Goal: Task Accomplishment & Management: Use online tool/utility

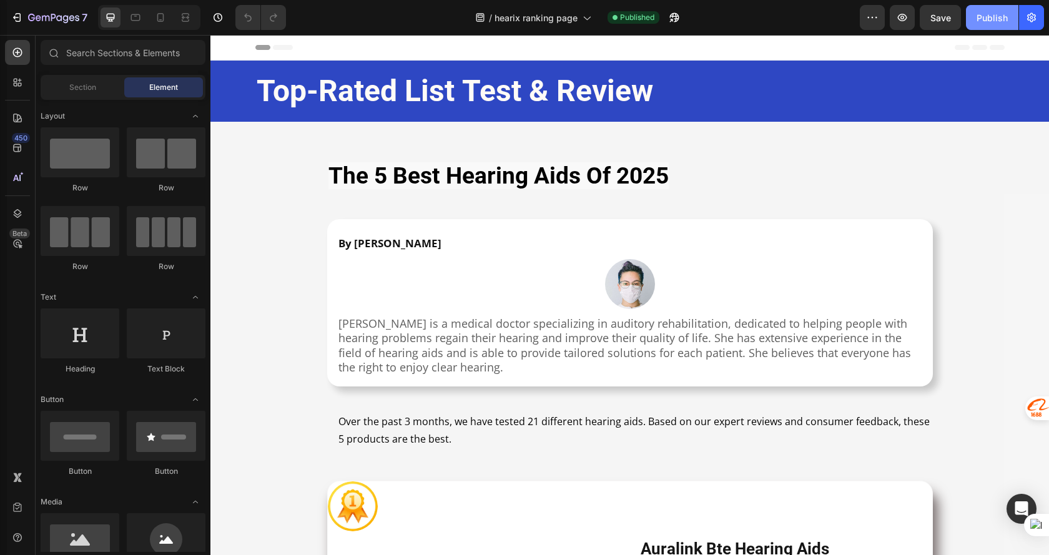
click at [986, 24] on div "Publish" at bounding box center [992, 17] width 31 height 13
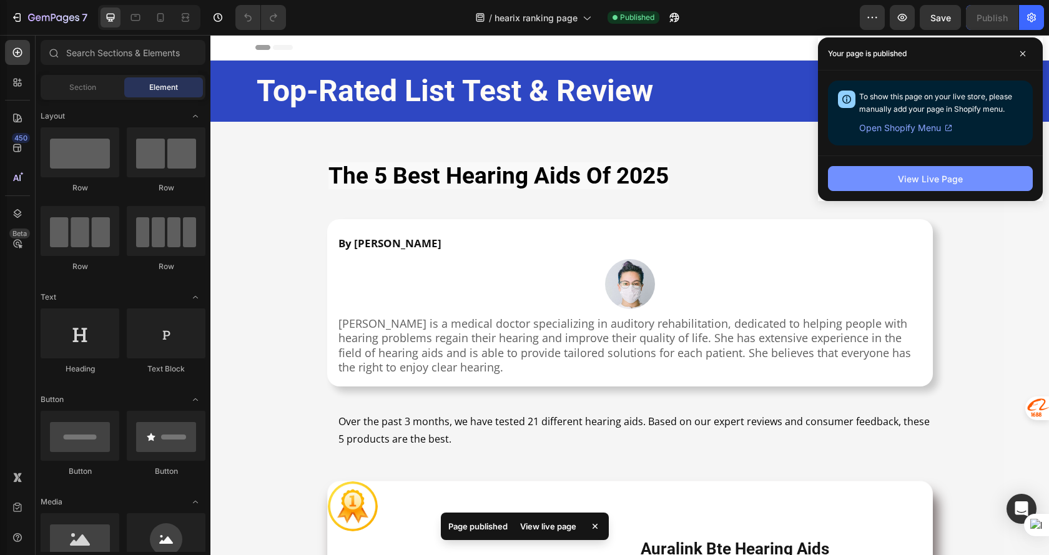
click at [912, 174] on div "View Live Page" at bounding box center [930, 178] width 65 height 13
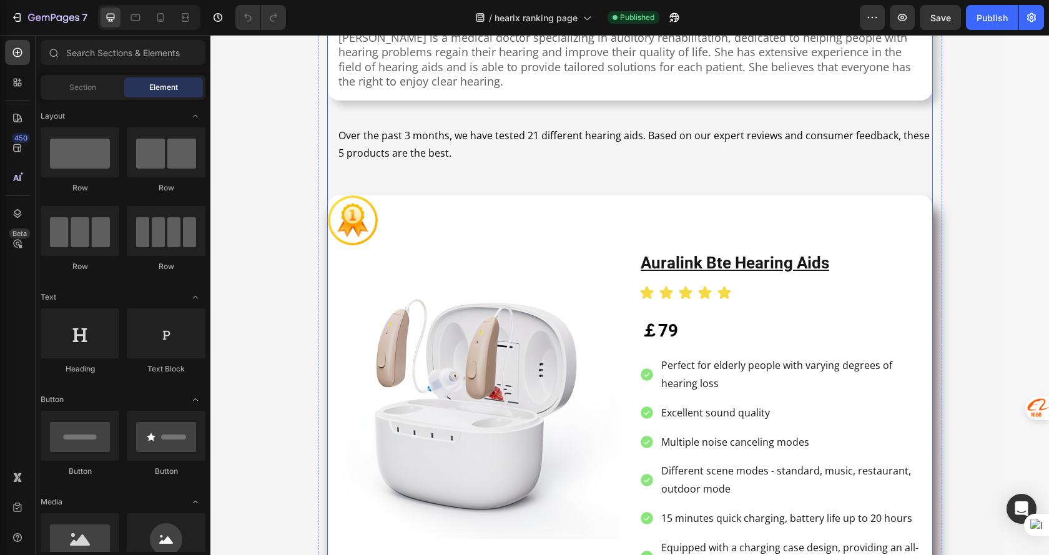
scroll to position [312, 0]
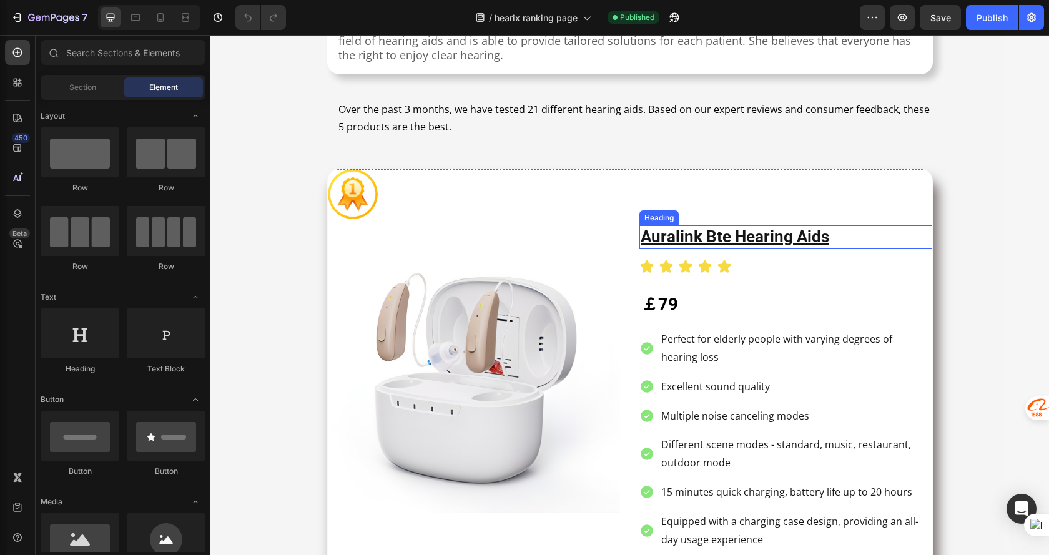
click at [679, 232] on u "auralink bte hearing aids" at bounding box center [735, 236] width 189 height 19
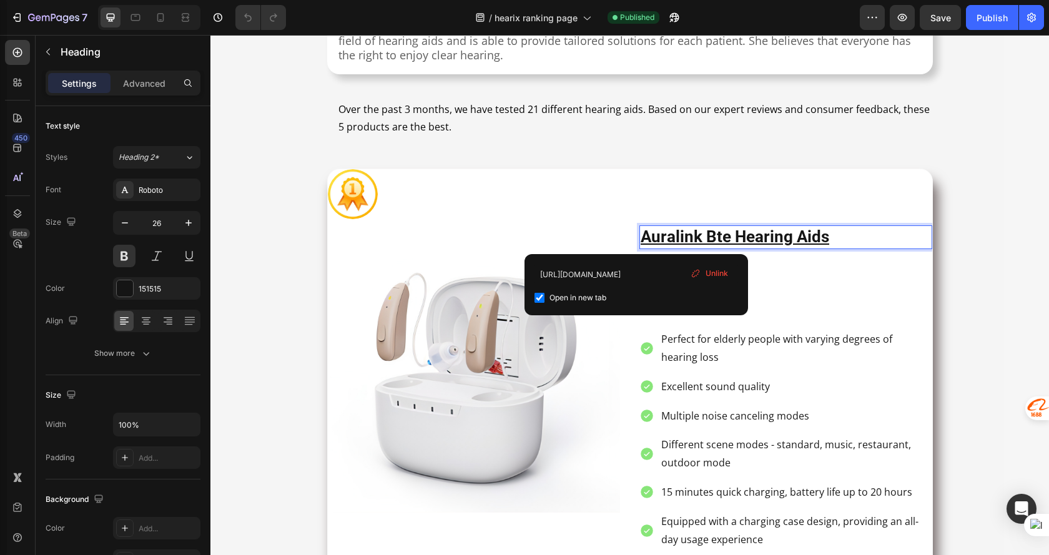
click at [673, 237] on u "auralink bte hearing aids" at bounding box center [735, 236] width 189 height 19
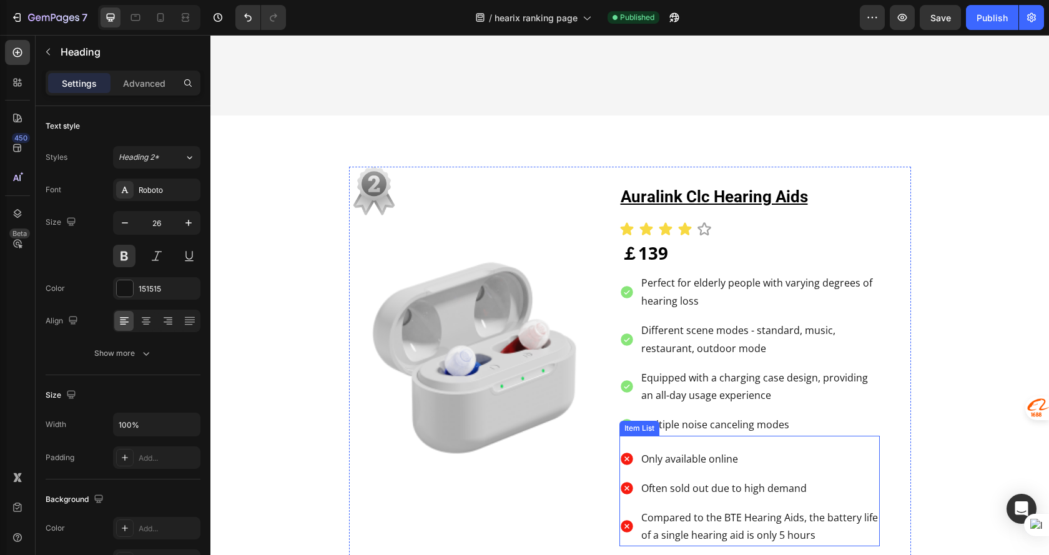
scroll to position [1686, 0]
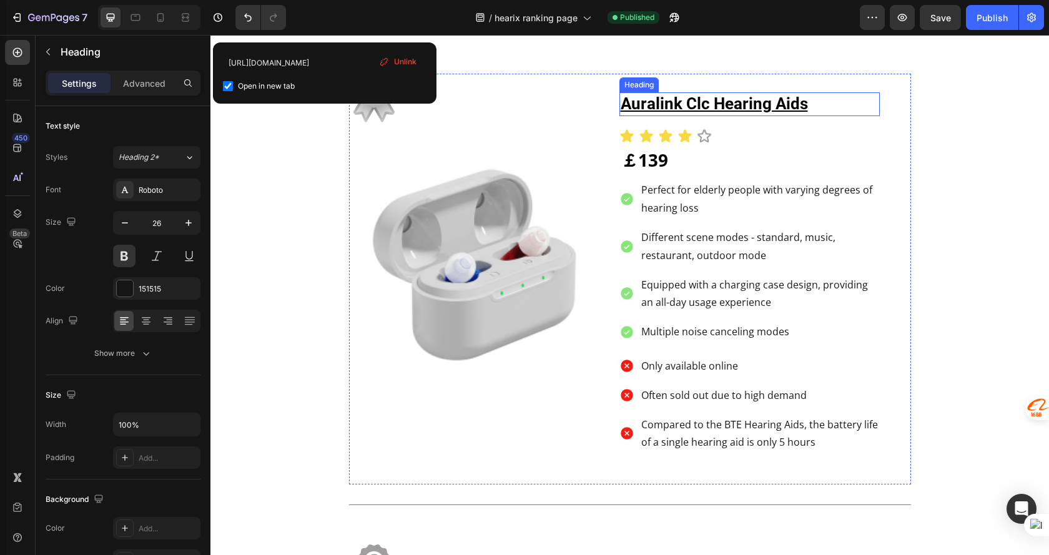
click at [675, 104] on strong "auralink clc hearing aids" at bounding box center [714, 103] width 187 height 19
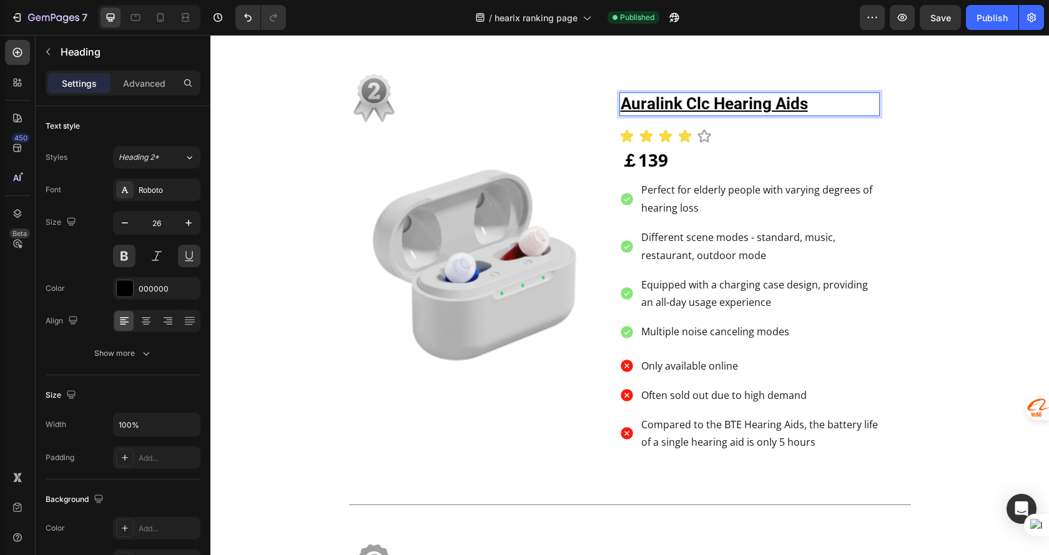
click at [655, 104] on strong "auralink clc hearing aids" at bounding box center [714, 103] width 187 height 19
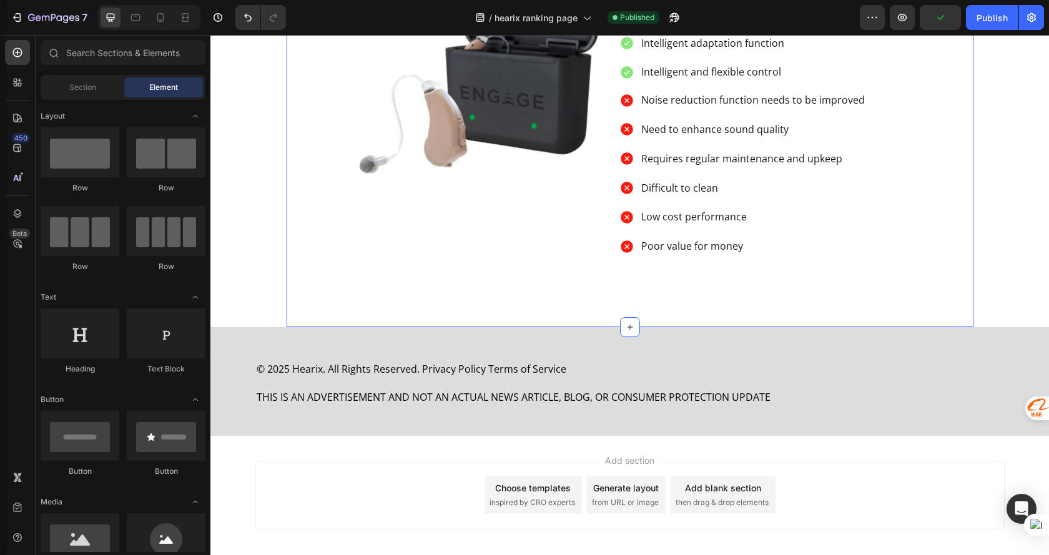
scroll to position [3226, 0]
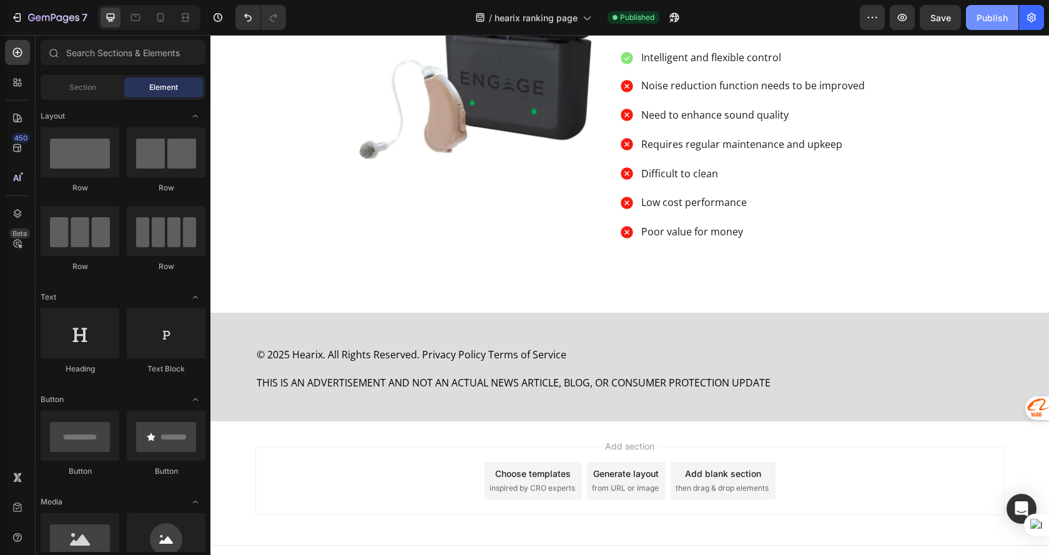
click at [990, 17] on div "Publish" at bounding box center [992, 17] width 31 height 13
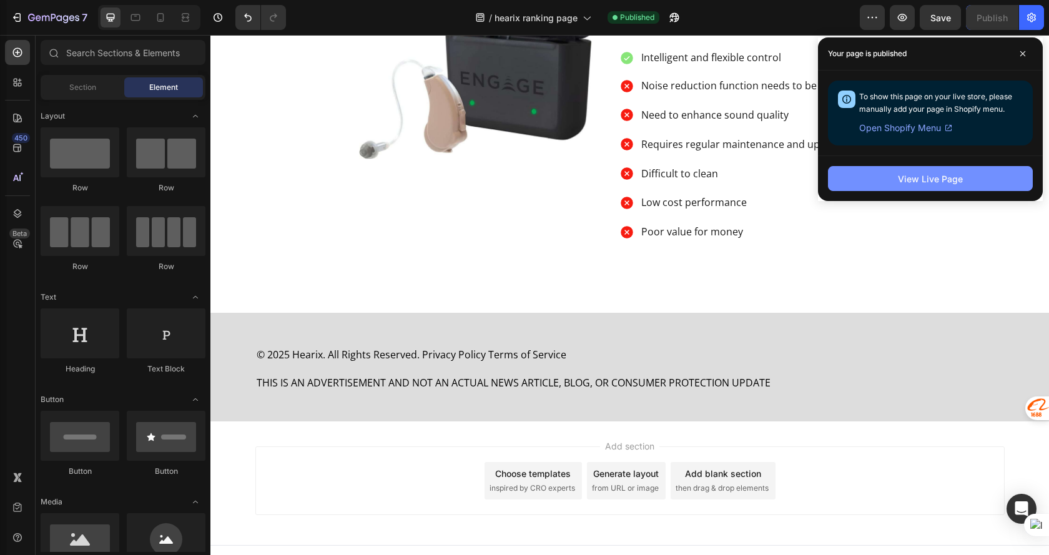
click at [910, 178] on div "View Live Page" at bounding box center [930, 178] width 65 height 13
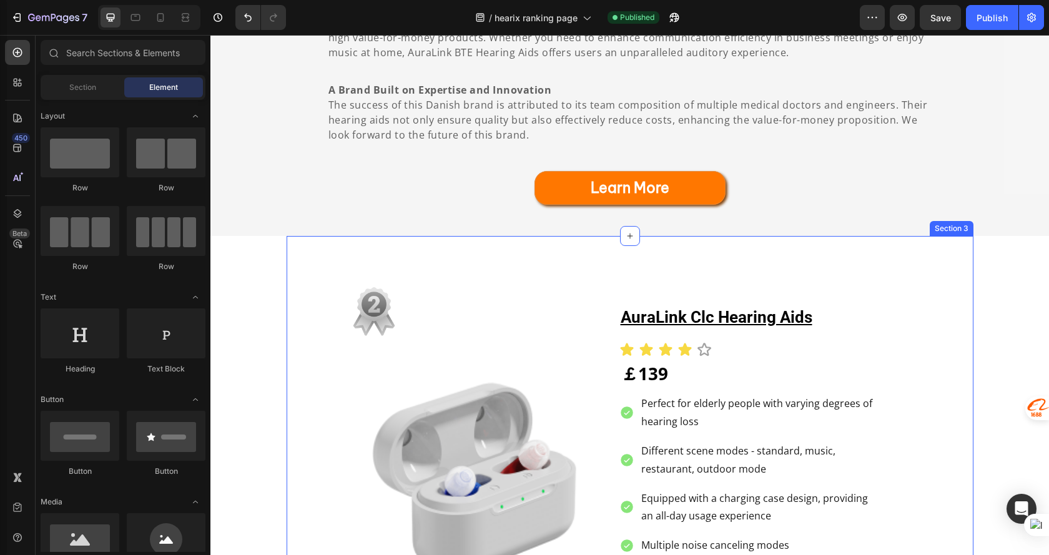
scroll to position [1540, 0]
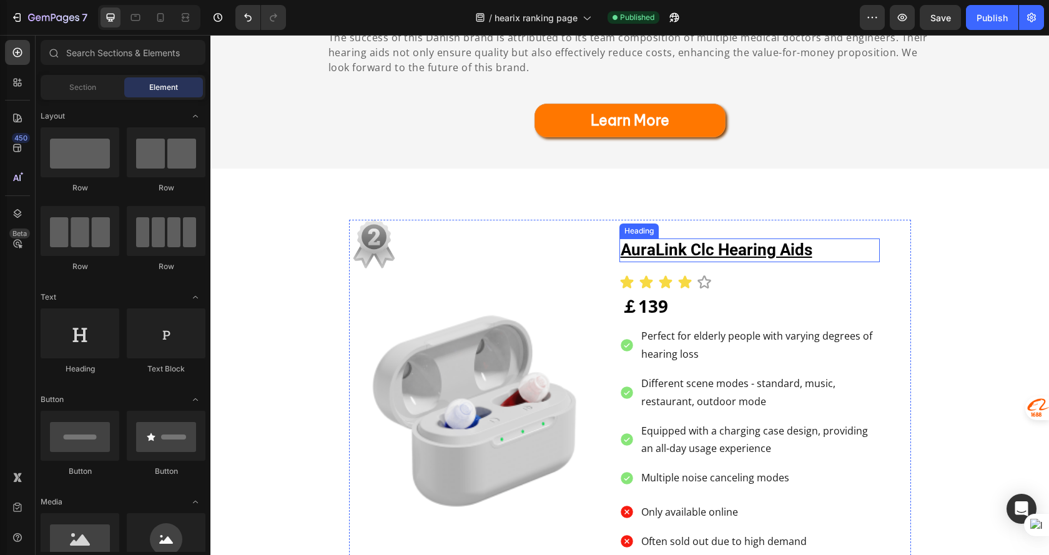
click at [730, 254] on strong "auraLink clc hearing aids" at bounding box center [717, 249] width 192 height 19
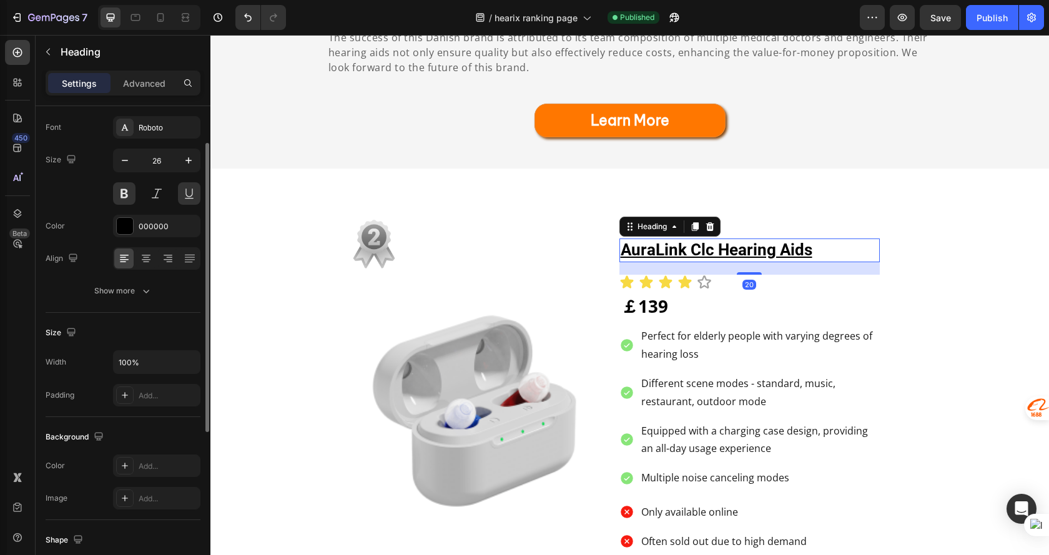
scroll to position [125, 0]
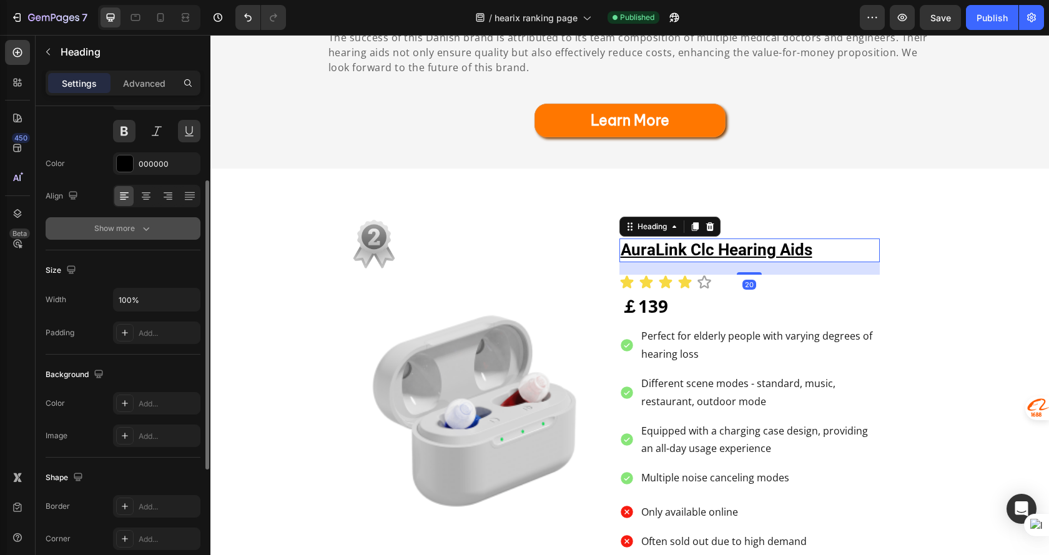
click at [132, 222] on div "Show more" at bounding box center [123, 228] width 58 height 12
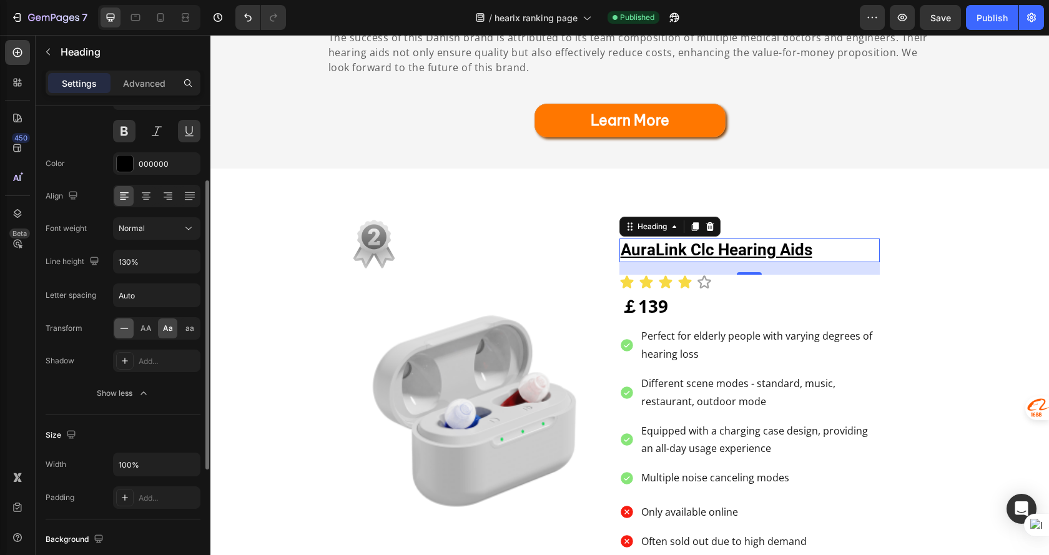
click at [122, 328] on icon at bounding box center [124, 328] width 12 height 12
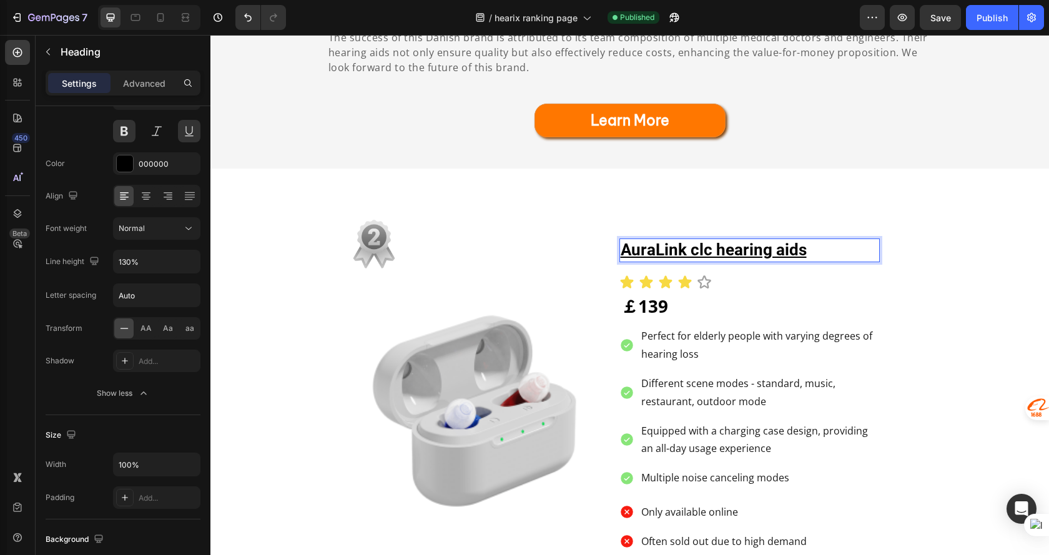
click at [693, 250] on strong "AuraLink clc hearing aids" at bounding box center [714, 249] width 186 height 19
click at [718, 245] on strong "AuraLink Clc hearing aids" at bounding box center [715, 249] width 188 height 19
click at [781, 250] on strong "AuraLink Clc Hearing aids" at bounding box center [716, 249] width 190 height 19
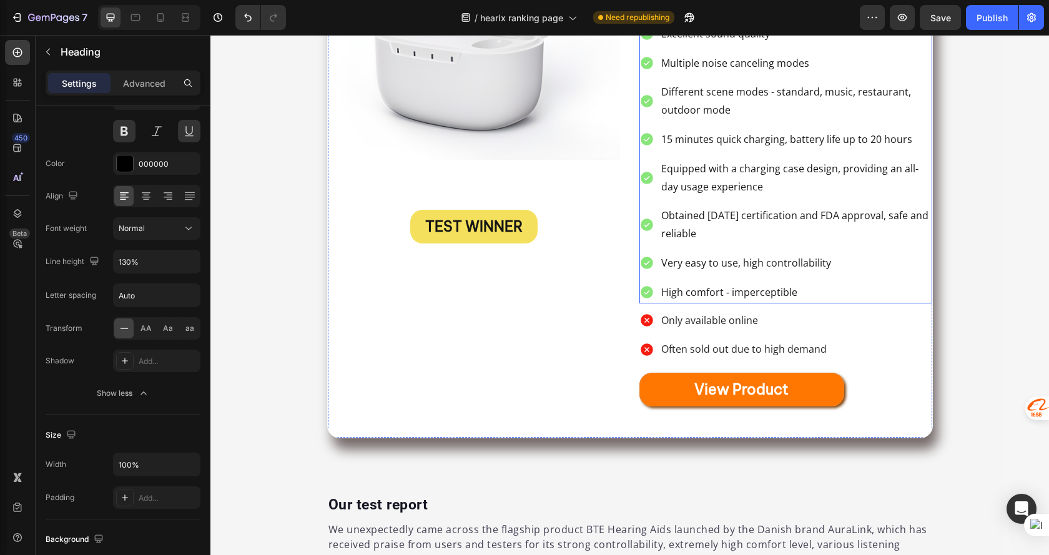
scroll to position [353, 0]
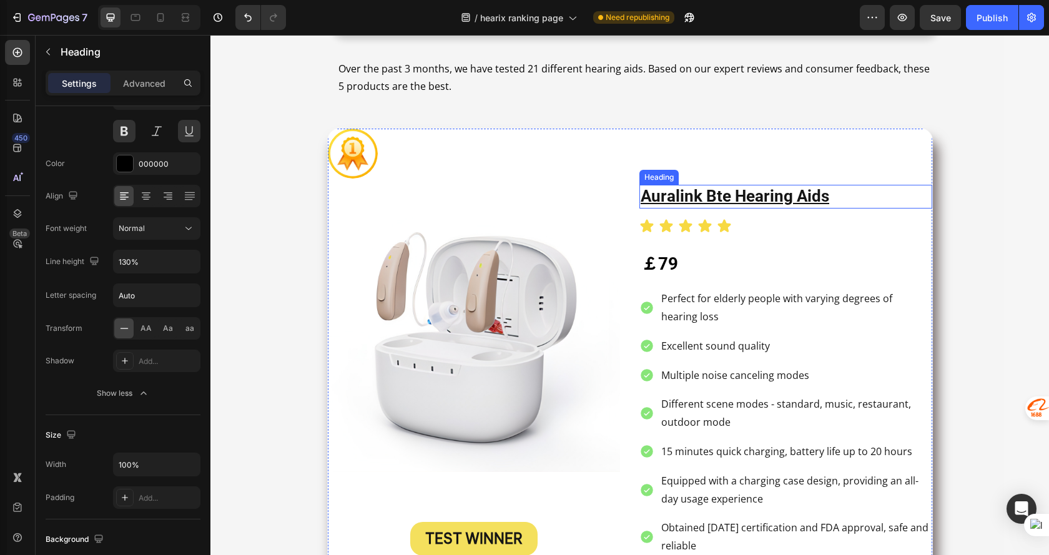
click at [773, 196] on u "auralink bte hearing aids" at bounding box center [735, 196] width 189 height 19
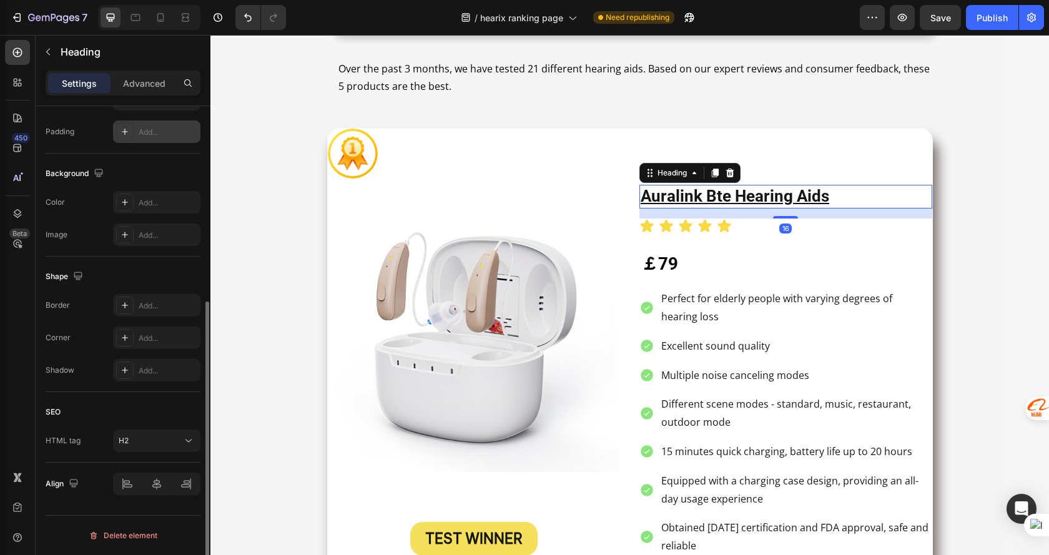
scroll to position [14, 0]
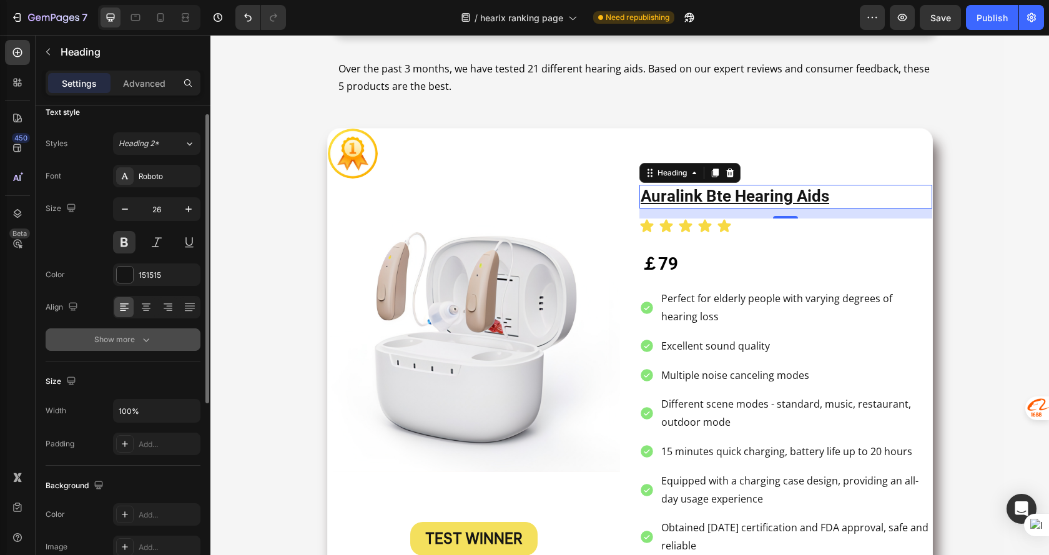
click at [131, 349] on button "Show more" at bounding box center [123, 340] width 155 height 22
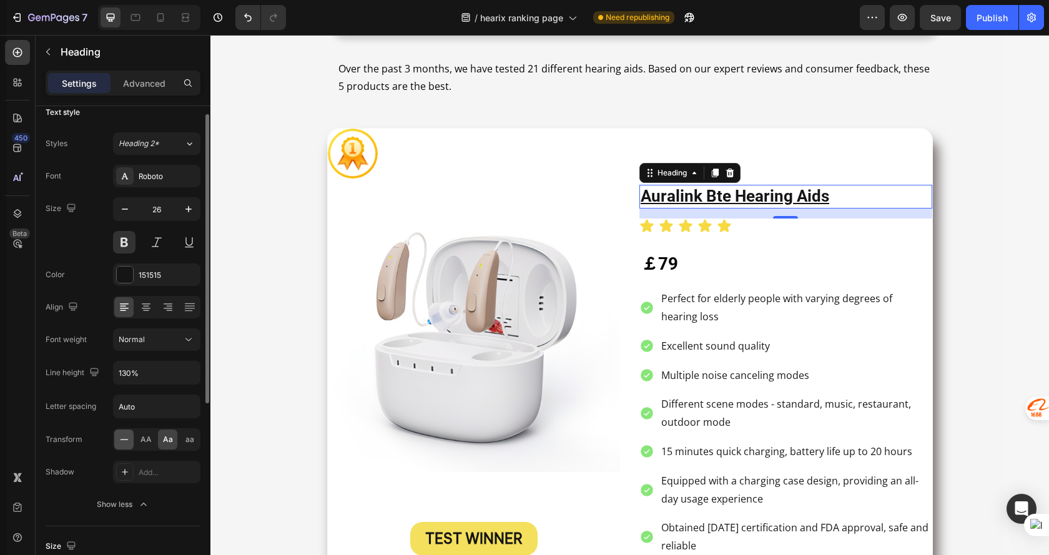
click at [125, 437] on icon at bounding box center [124, 439] width 12 height 12
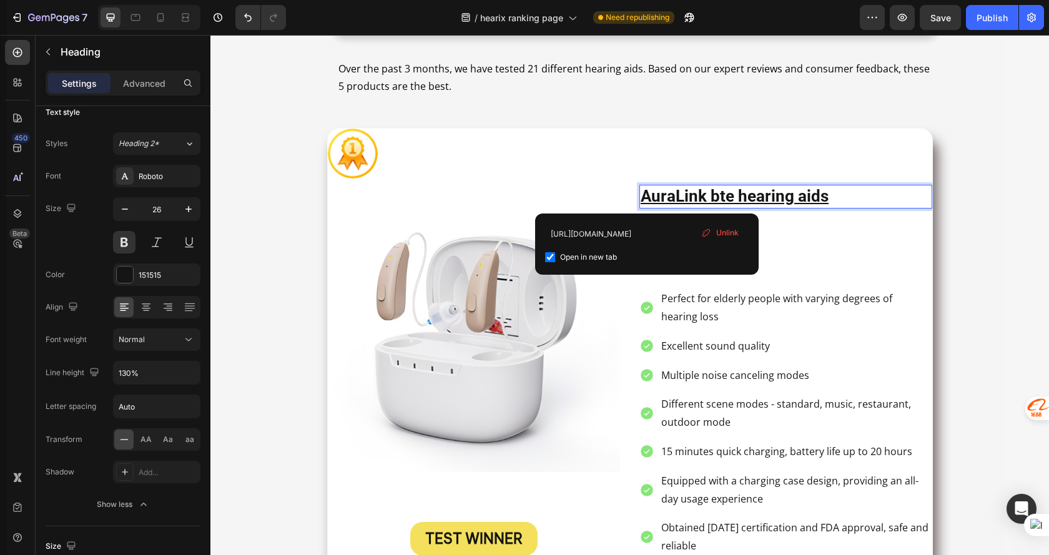
click at [714, 197] on u "AuraLink bte hearing aids" at bounding box center [735, 196] width 188 height 19
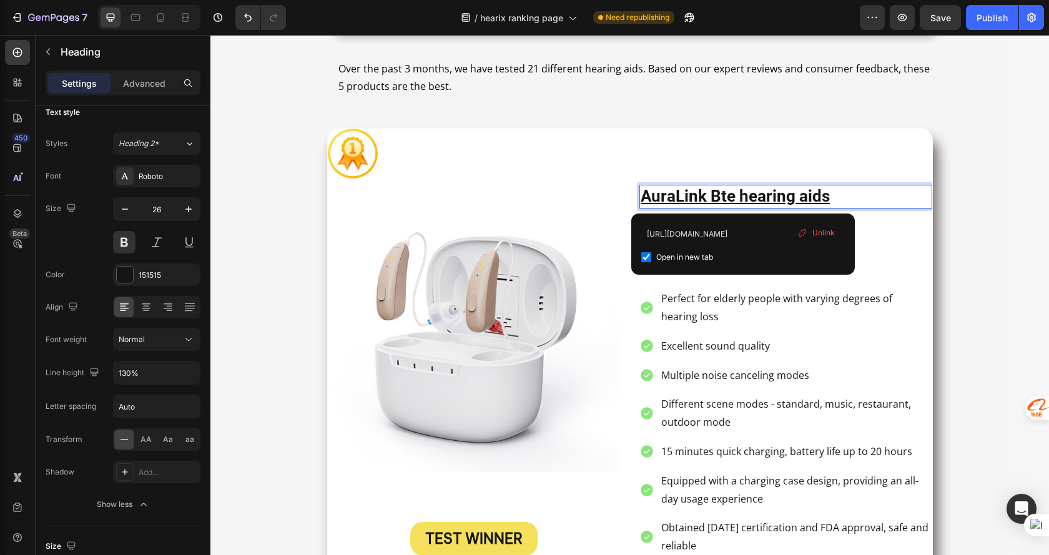
click at [743, 194] on u "AuraLink Bte hearing aids" at bounding box center [735, 196] width 189 height 19
click at [804, 194] on u "AuraLink Bte Hearing aids" at bounding box center [736, 196] width 191 height 19
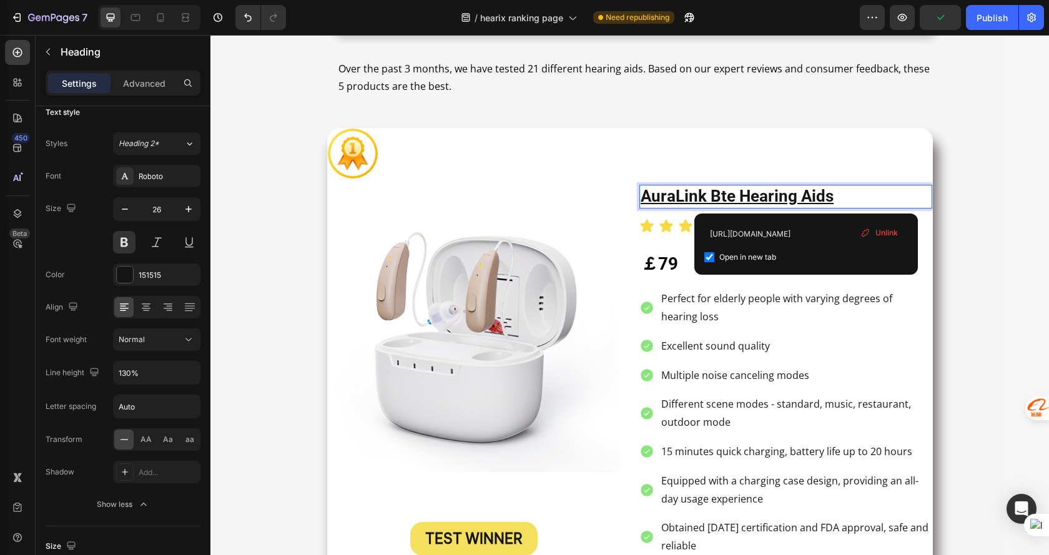
click at [729, 194] on u "AuraLink Bte Hearing Aids" at bounding box center [737, 196] width 193 height 19
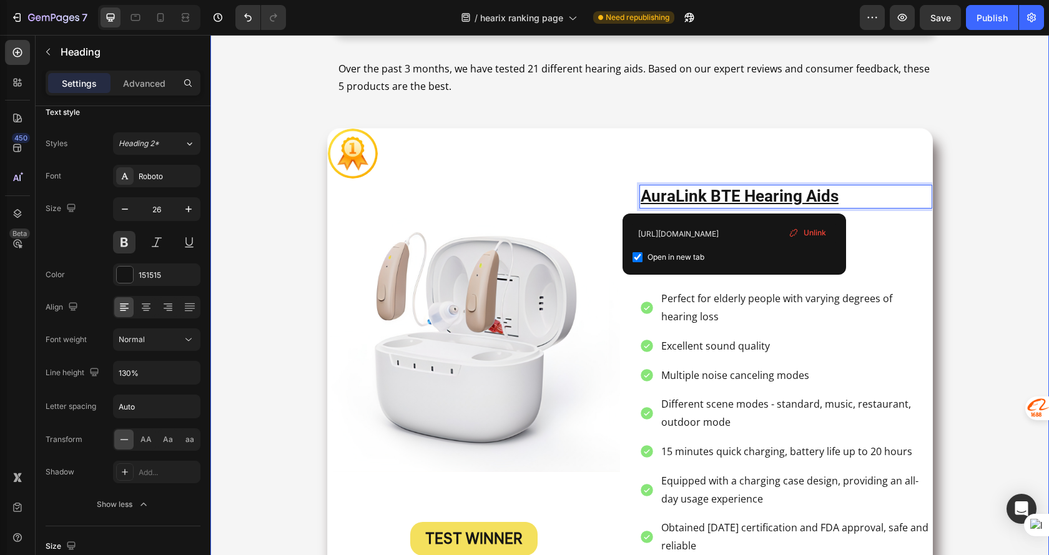
click at [977, 186] on div "the 5 best hearing aids of 2025 Heading By Allison Stone Text Block Image Allis…" at bounding box center [629, 562] width 839 height 1586
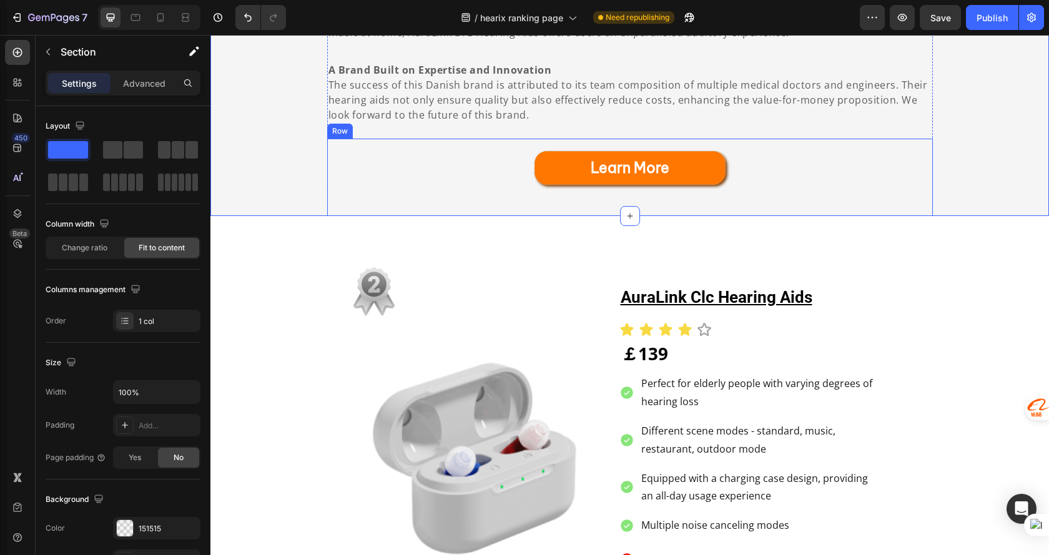
scroll to position [1602, 0]
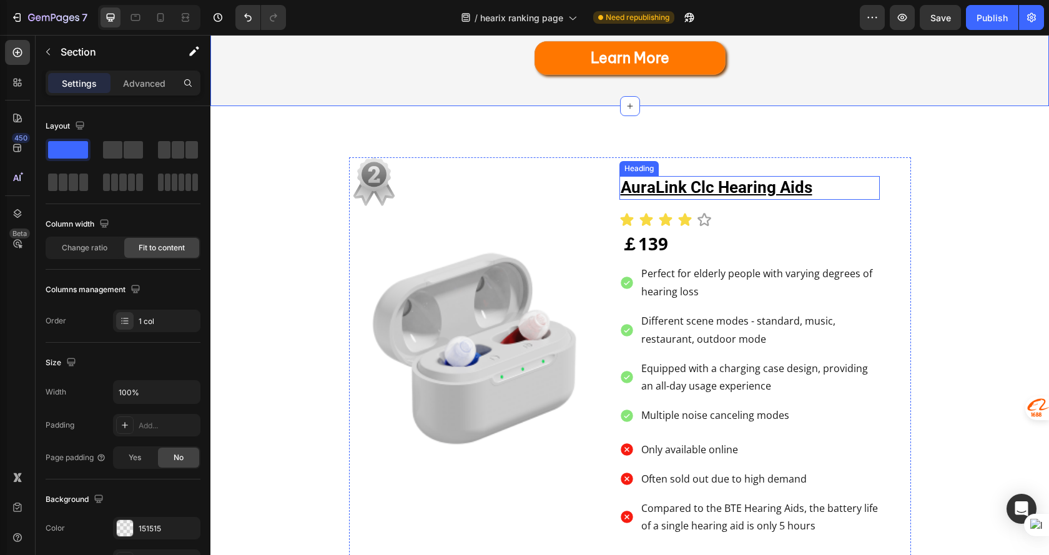
click at [704, 183] on strong "AuraLink Clc Hearing Aids" at bounding box center [717, 187] width 192 height 19
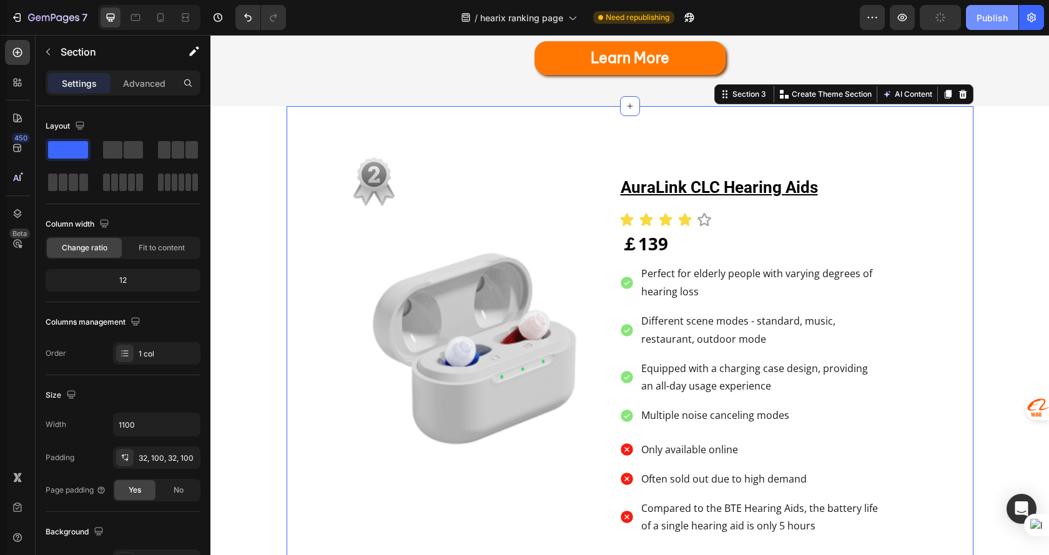
click at [992, 22] on div "Publish" at bounding box center [992, 17] width 31 height 13
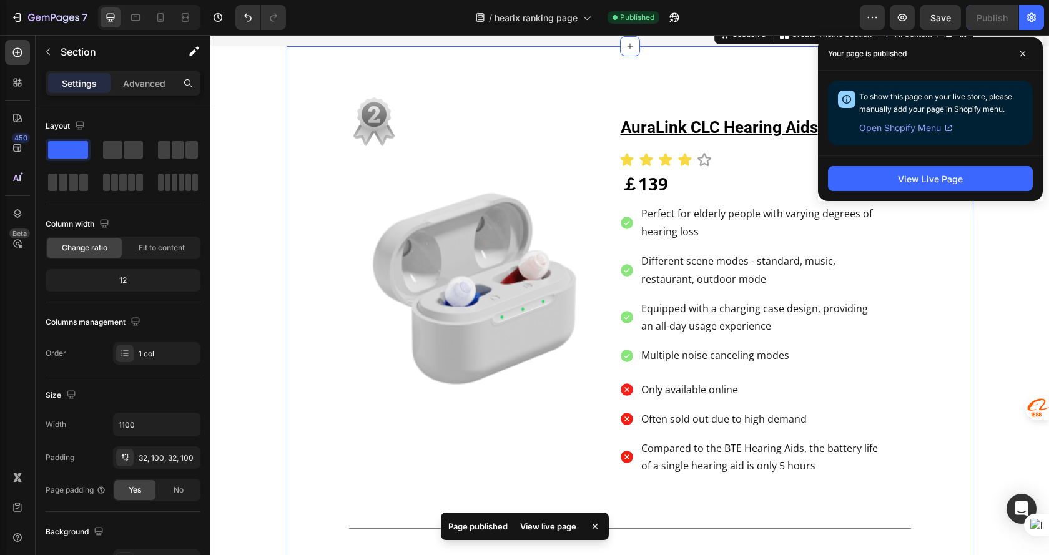
scroll to position [1540, 0]
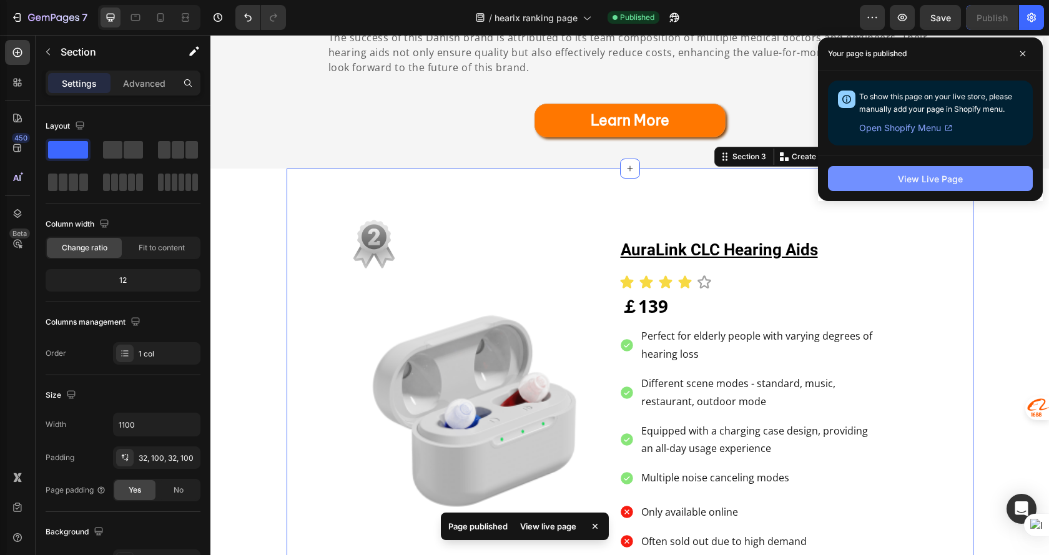
click at [925, 179] on div "View Live Page" at bounding box center [930, 178] width 65 height 13
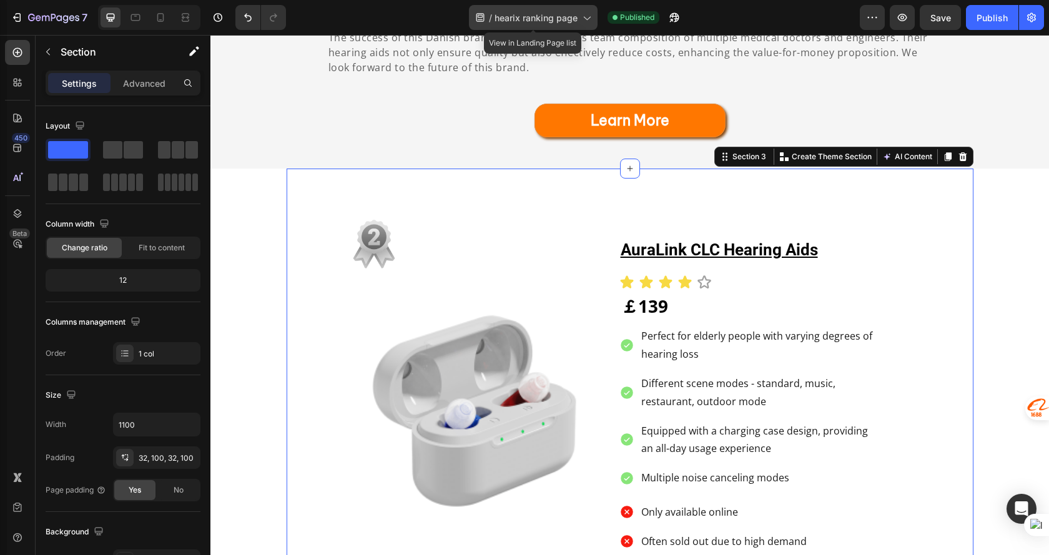
click at [531, 7] on div "/ hearix ranking page" at bounding box center [533, 17] width 129 height 25
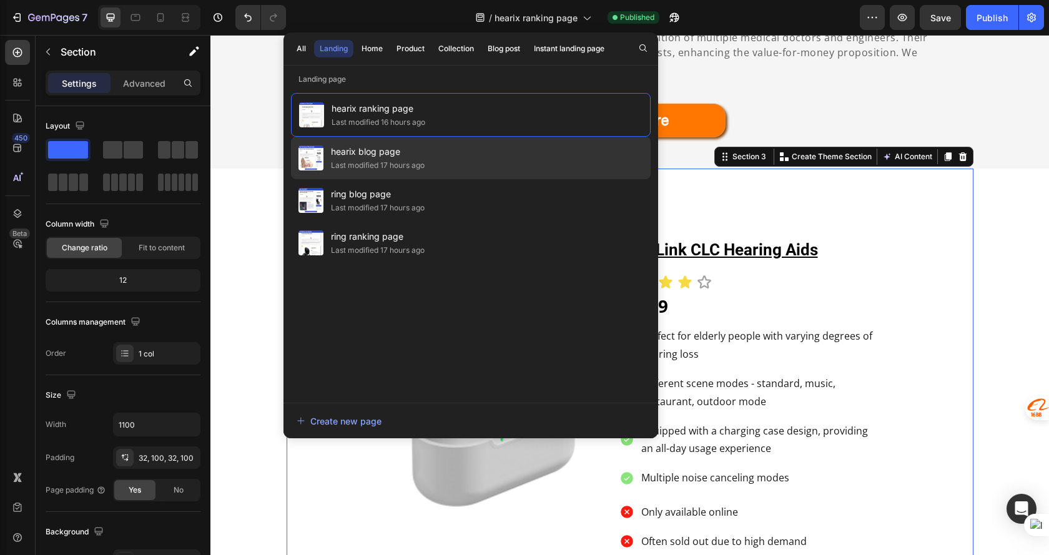
click at [428, 179] on div "hearix blog page Last modified 17 hours ago" at bounding box center [471, 200] width 360 height 42
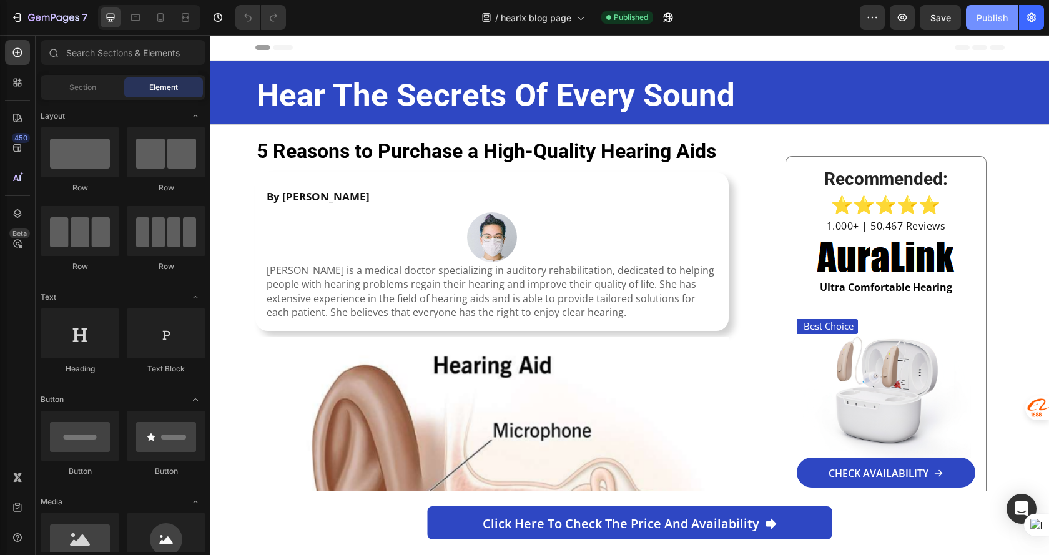
click at [989, 17] on div "Publish" at bounding box center [992, 17] width 31 height 13
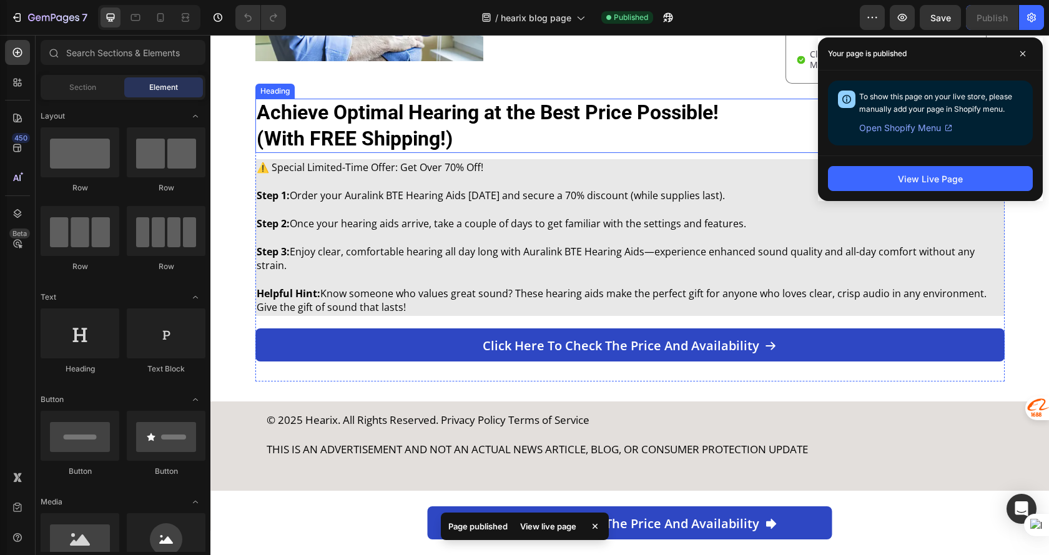
scroll to position [2364, 0]
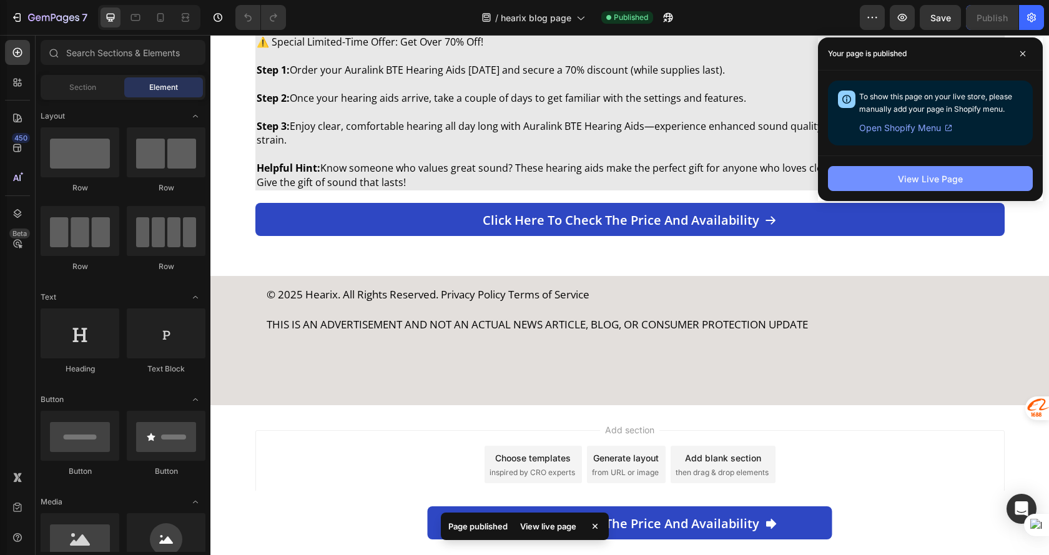
click at [957, 181] on div "View Live Page" at bounding box center [930, 178] width 65 height 13
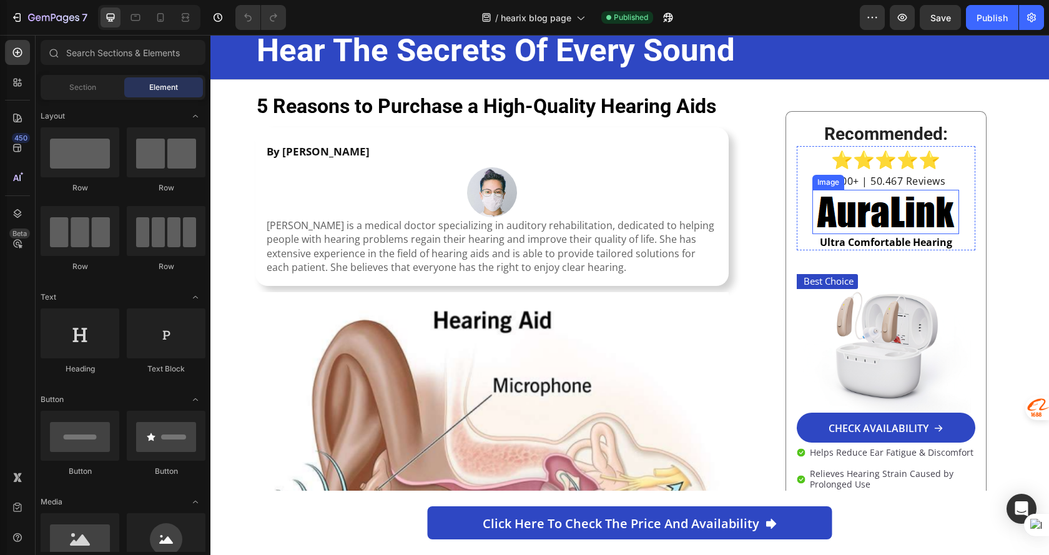
scroll to position [0, 0]
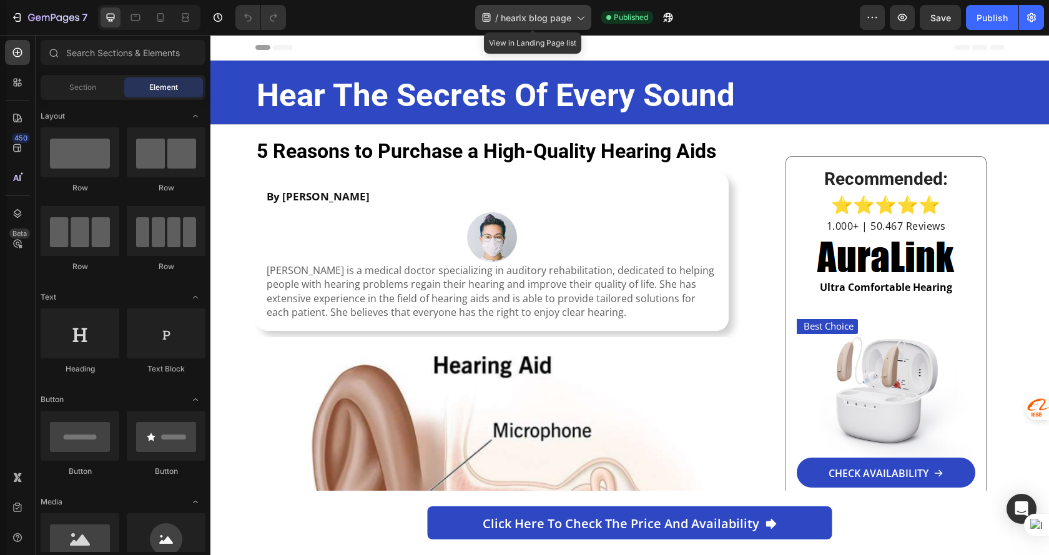
click at [552, 11] on span "hearix blog page" at bounding box center [536, 17] width 71 height 13
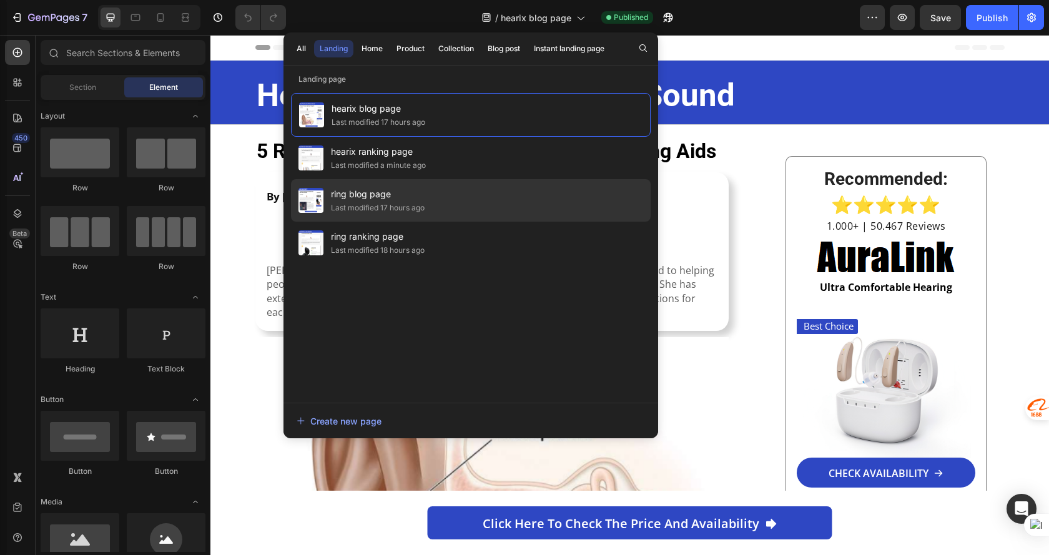
click at [472, 222] on div "ring blog page Last modified 17 hours ago" at bounding box center [471, 243] width 360 height 42
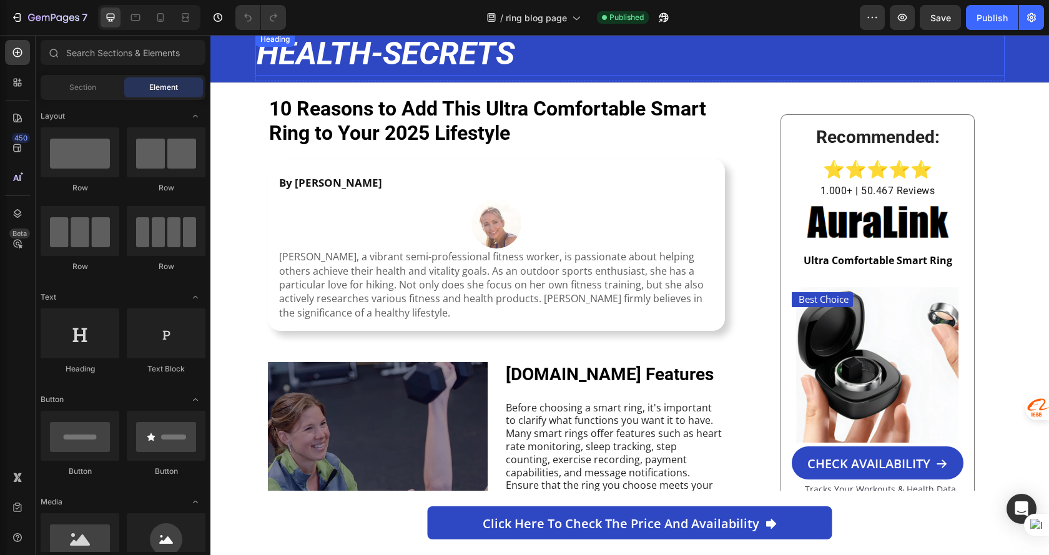
scroll to position [62, 0]
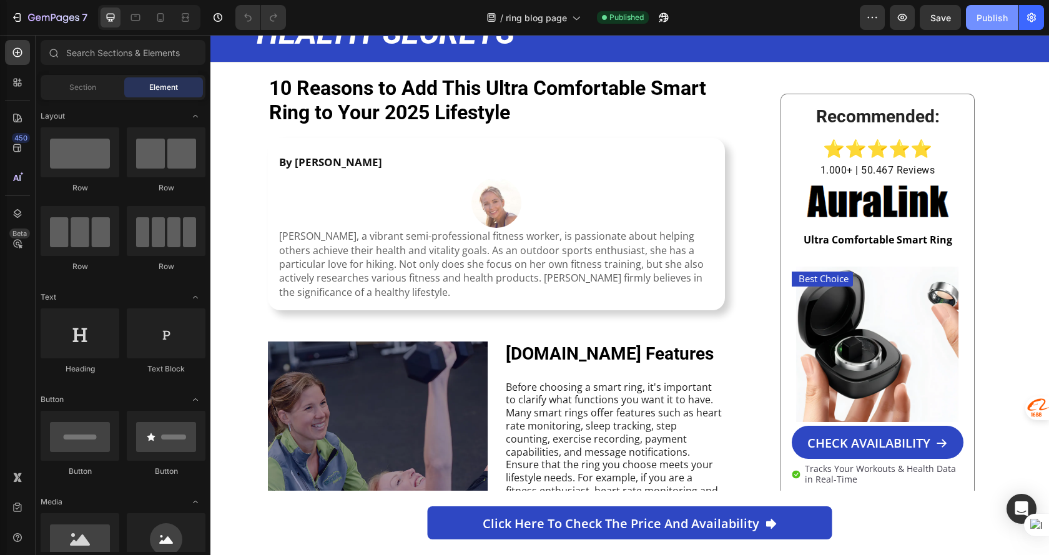
click at [988, 10] on button "Publish" at bounding box center [992, 17] width 52 height 25
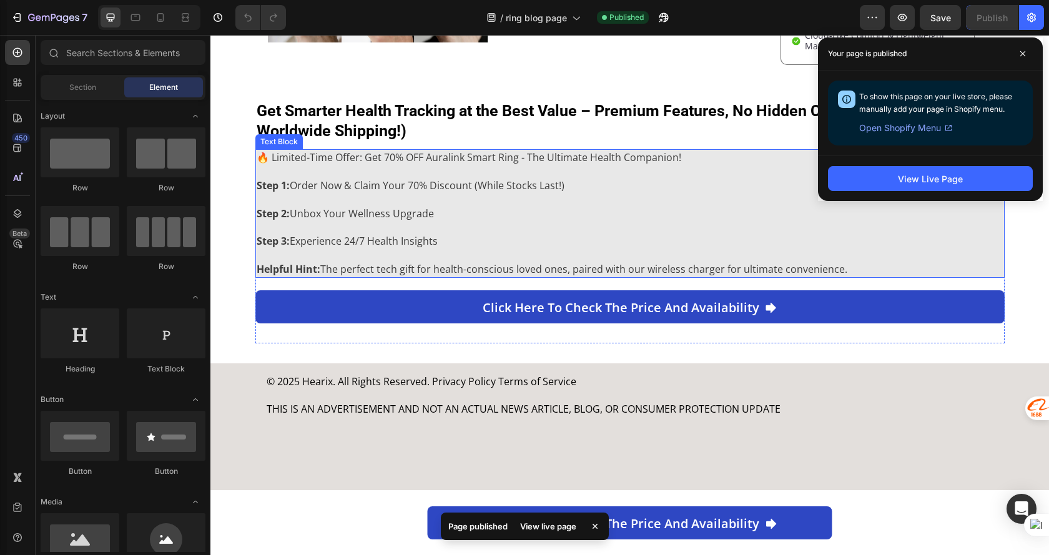
scroll to position [2673, 0]
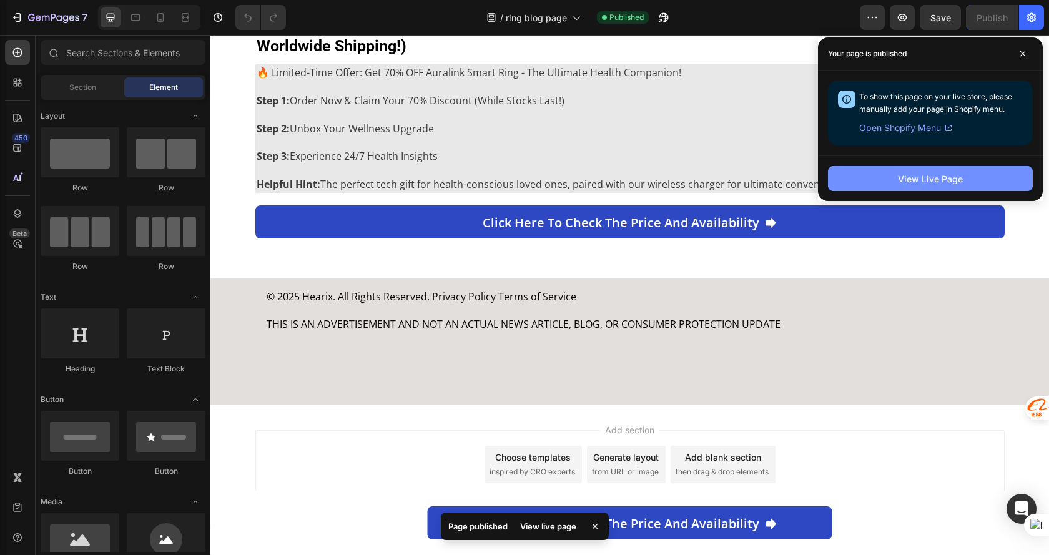
click at [899, 172] on div "View Live Page" at bounding box center [930, 178] width 65 height 13
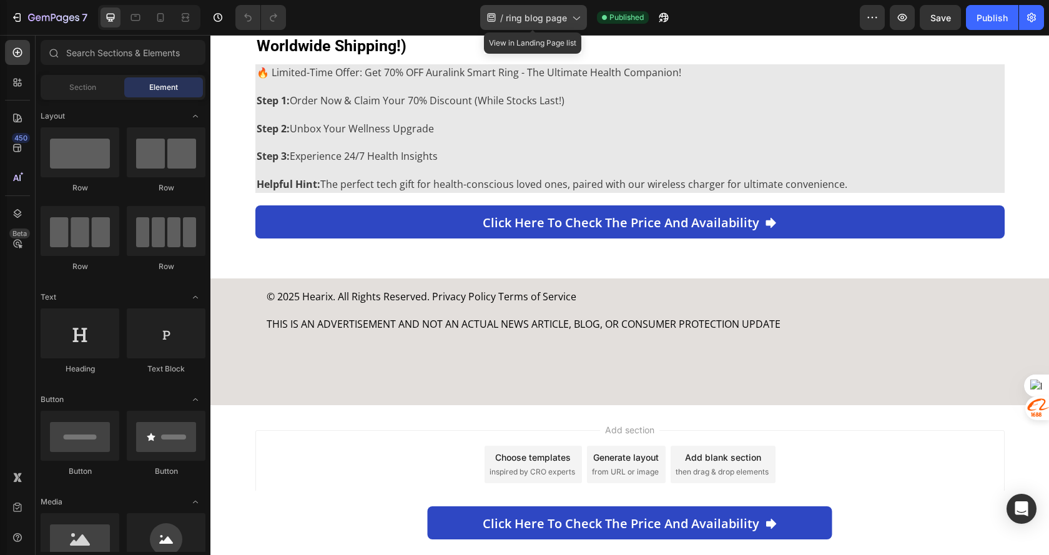
click at [521, 13] on span "ring blog page" at bounding box center [536, 17] width 61 height 13
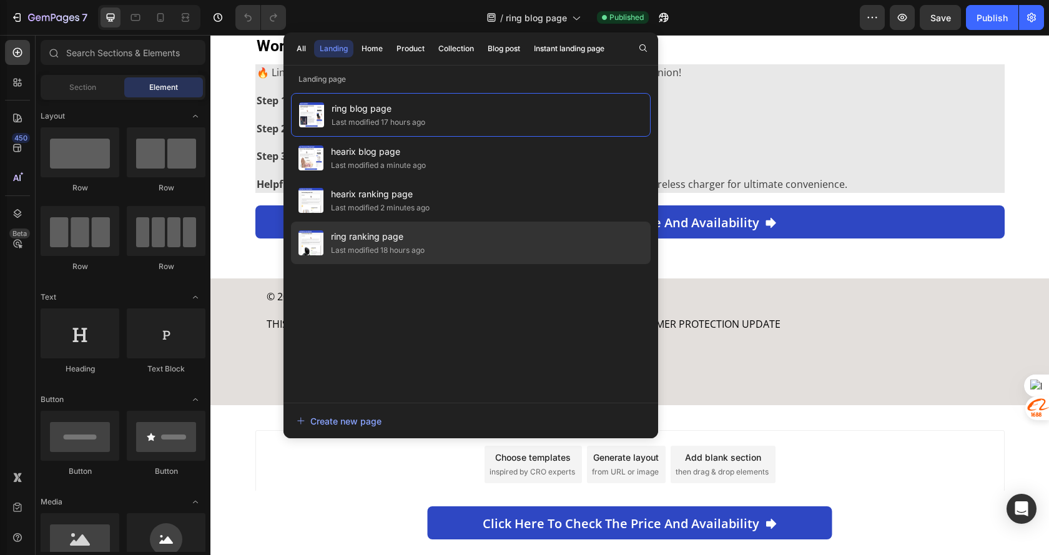
click at [423, 238] on span "ring ranking page" at bounding box center [378, 236] width 94 height 15
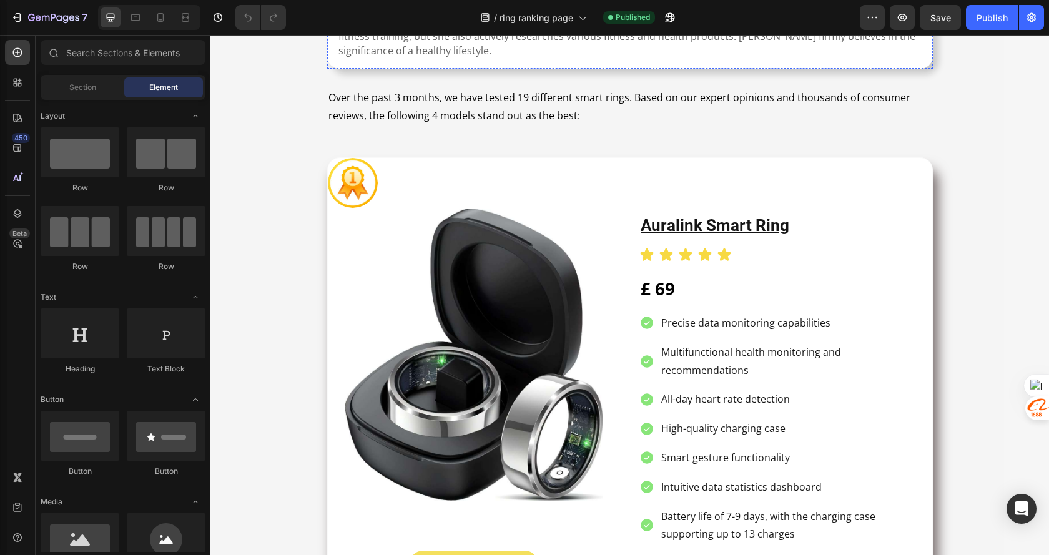
scroll to position [375, 0]
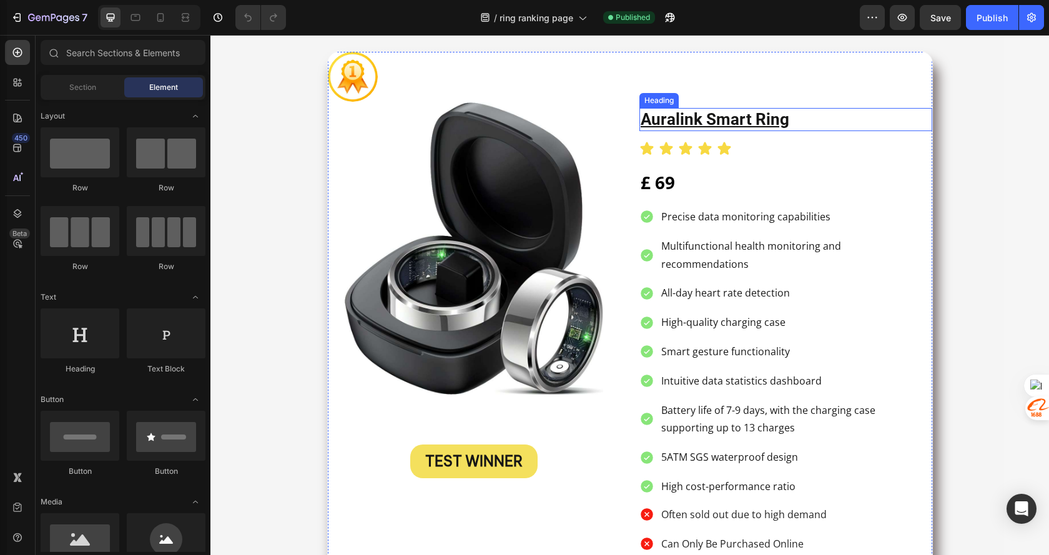
click at [682, 119] on u "auralink smart ring" at bounding box center [715, 119] width 149 height 19
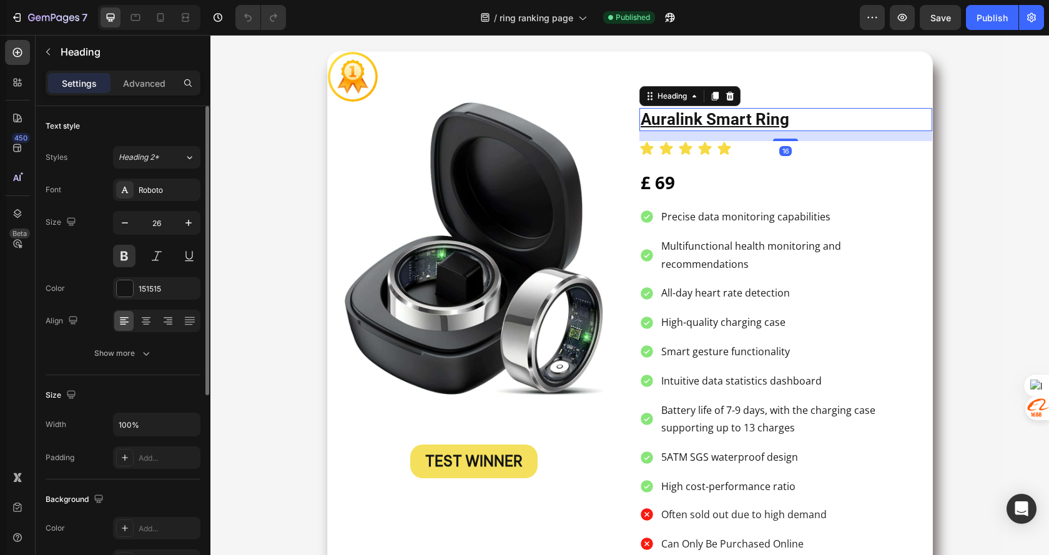
scroll to position [187, 0]
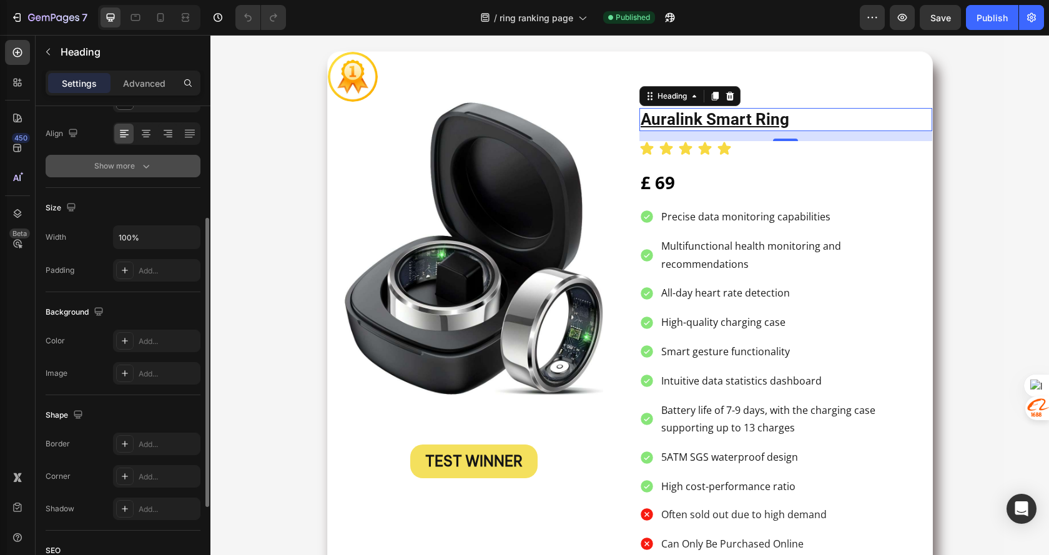
click at [135, 166] on div "Show more" at bounding box center [123, 166] width 58 height 12
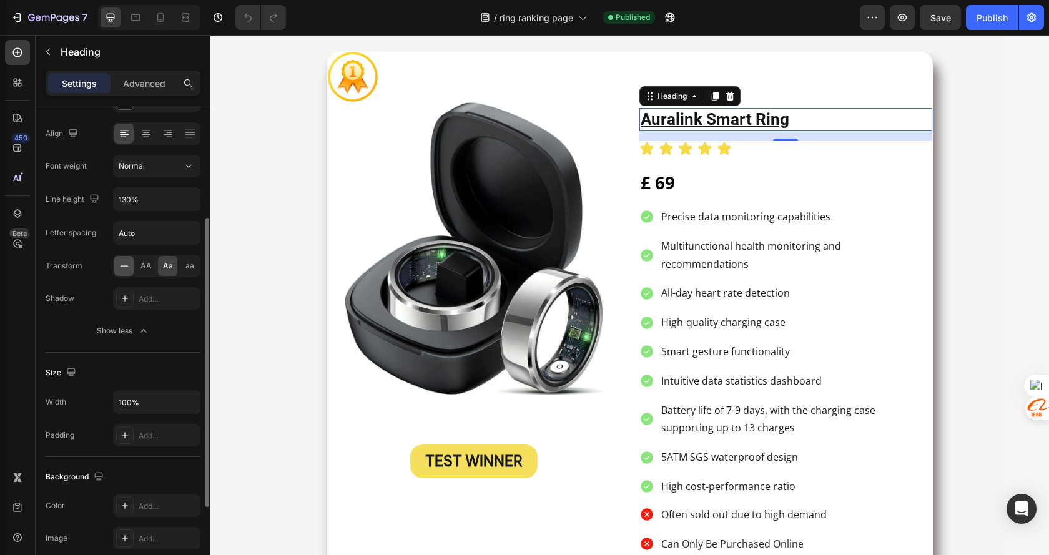
click at [131, 262] on div at bounding box center [123, 266] width 19 height 20
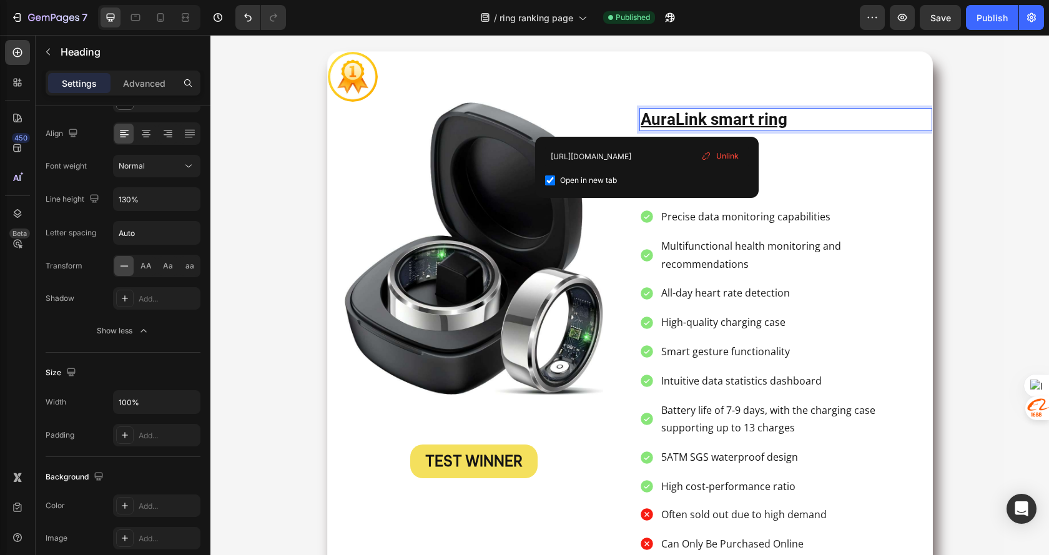
click at [715, 122] on u "AuraLink smart ring" at bounding box center [714, 119] width 147 height 19
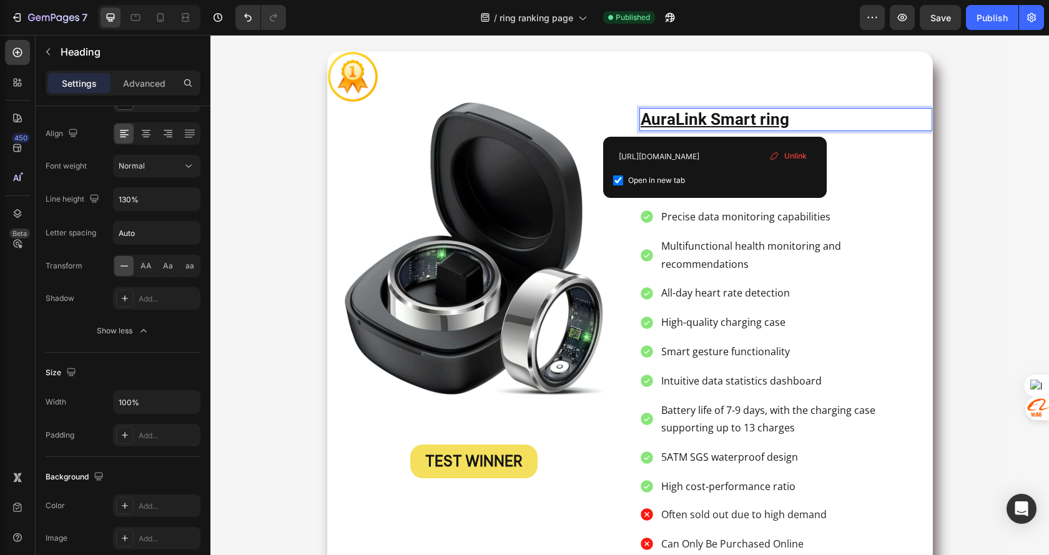
click at [760, 119] on u "AuraLink Smart ring" at bounding box center [715, 119] width 149 height 19
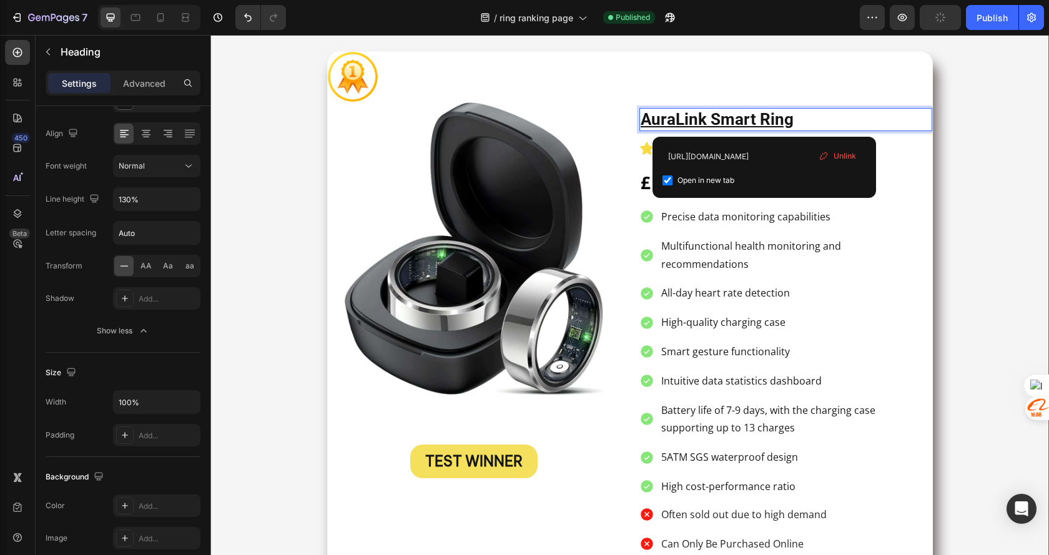
click at [967, 181] on div "the 4 best smart rings of 2025 Heading By Charlotte Smith Text Block Image Char…" at bounding box center [629, 529] width 839 height 1568
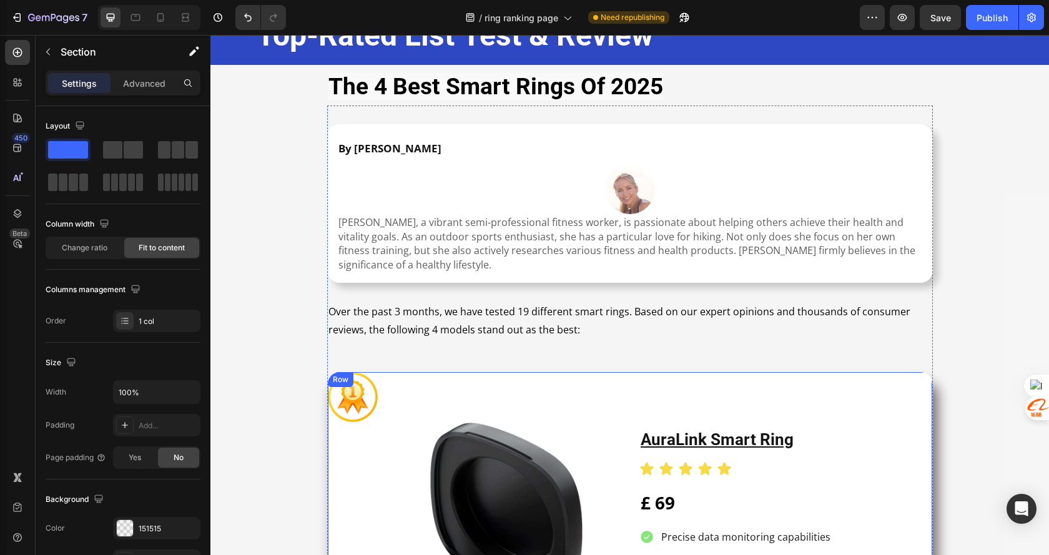
scroll to position [0, 0]
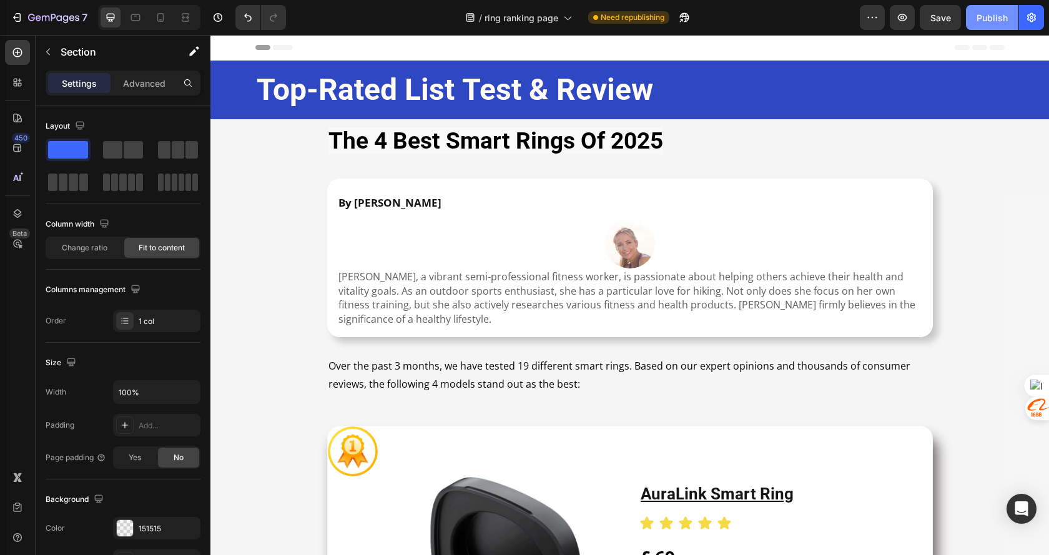
click at [983, 11] on div "Publish" at bounding box center [992, 17] width 31 height 13
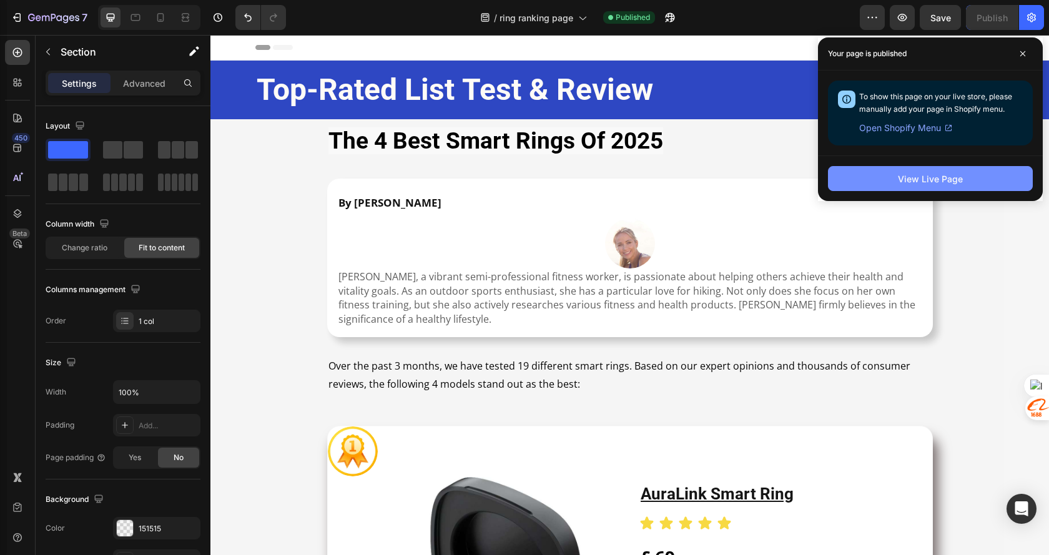
click at [922, 182] on div "View Live Page" at bounding box center [930, 178] width 65 height 13
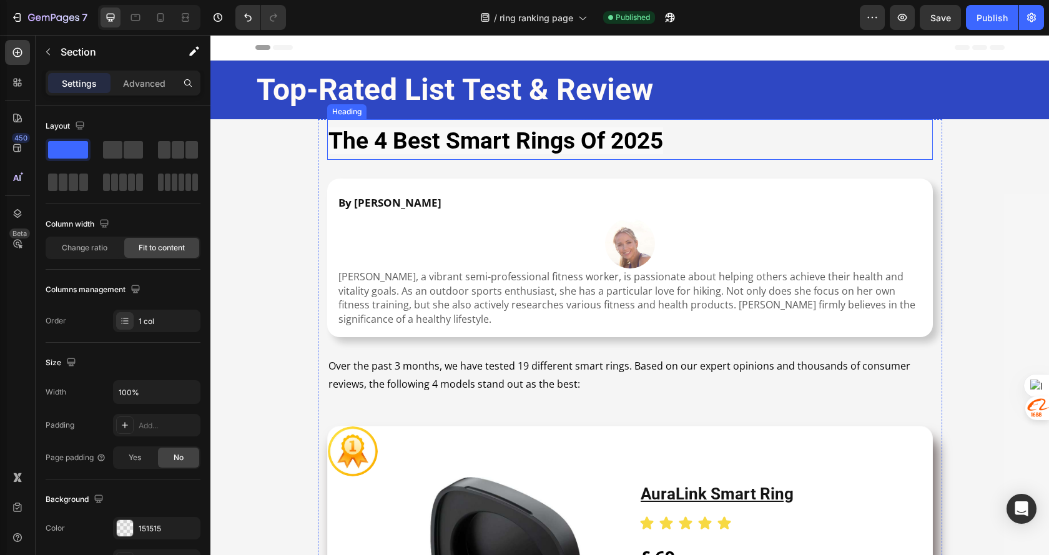
click at [715, 148] on h1 "the 4 best smart rings of 2025" at bounding box center [630, 139] width 606 height 41
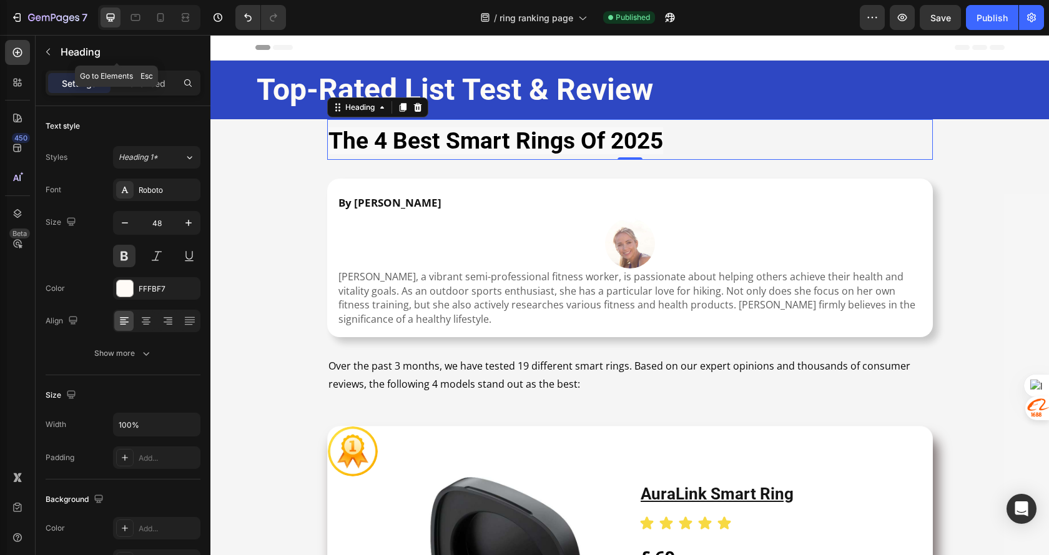
click at [133, 67] on div "Heading" at bounding box center [117, 52] width 162 height 32
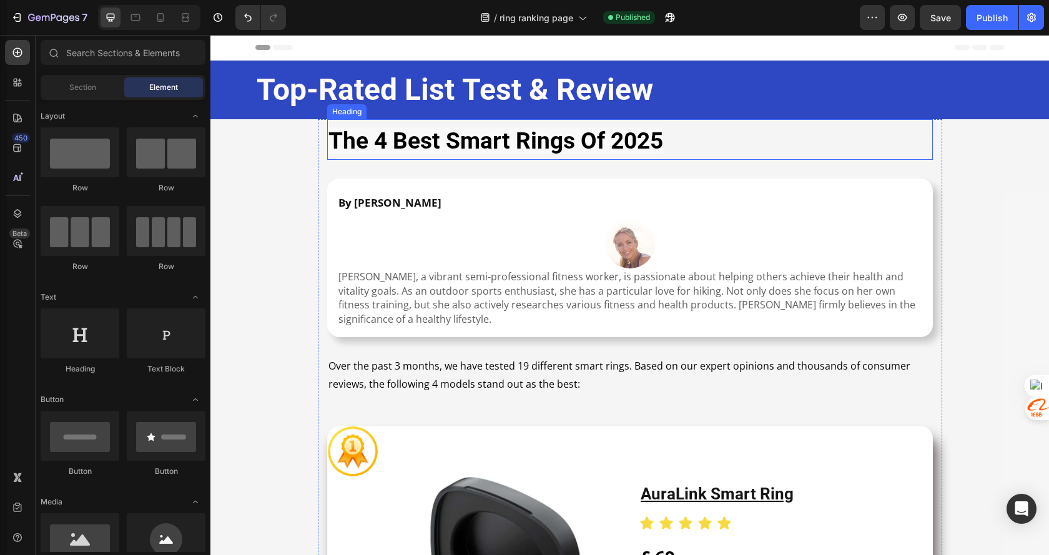
click at [655, 147] on strong "the 4 best smart rings of 2025" at bounding box center [496, 140] width 335 height 27
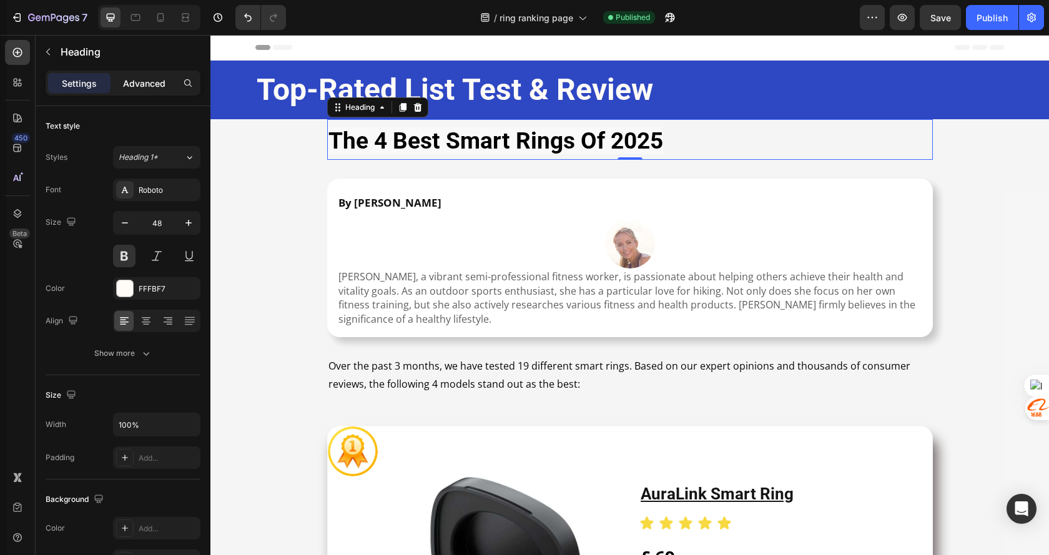
click at [144, 77] on p "Advanced" at bounding box center [144, 83] width 42 height 13
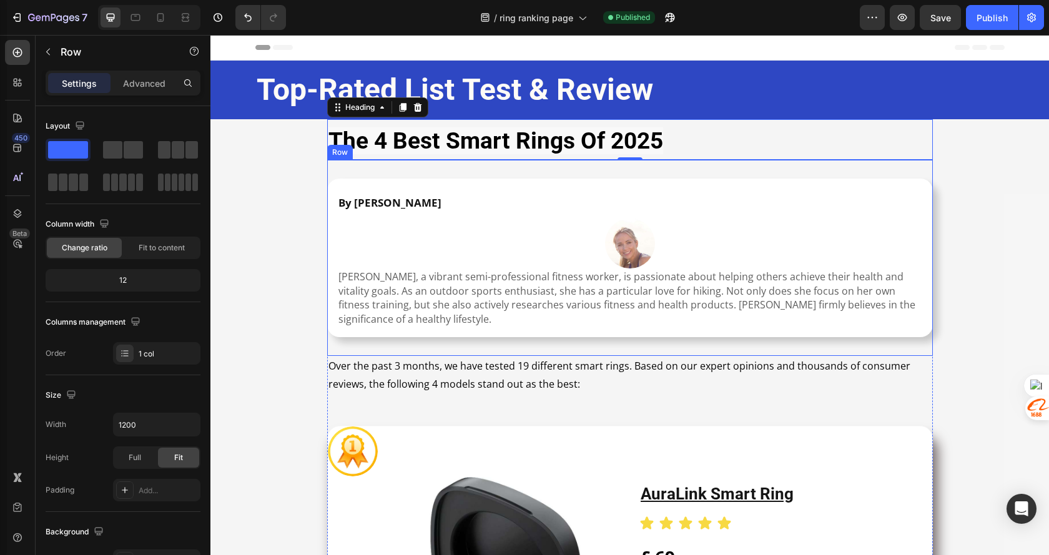
click at [327, 169] on div "By Charlotte Smith Text Block Image Charlotte Smith, a vibrant semi-professiona…" at bounding box center [630, 258] width 606 height 196
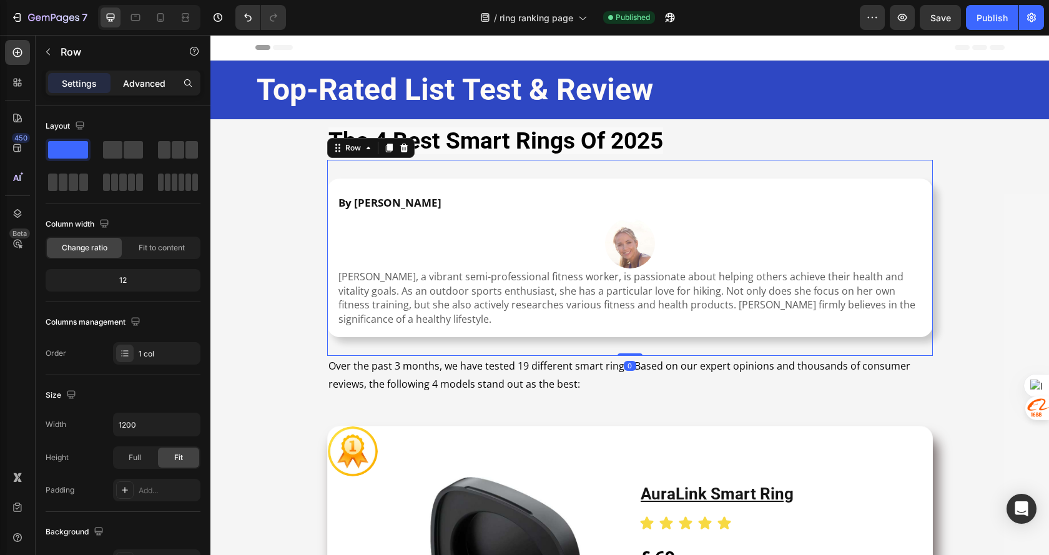
click at [148, 81] on p "Advanced" at bounding box center [144, 83] width 42 height 13
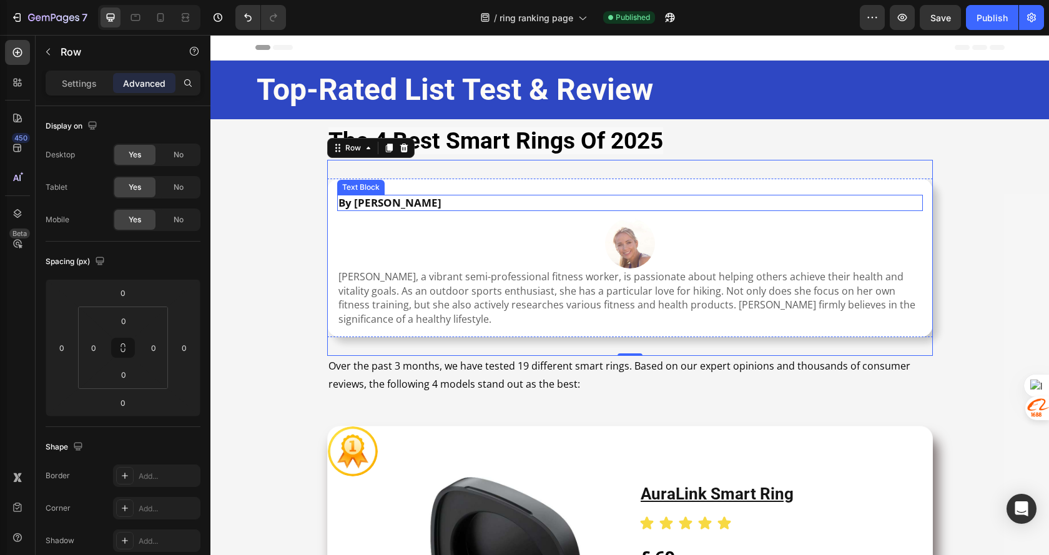
click at [625, 197] on p "By Charlotte Smith" at bounding box center [630, 203] width 583 height 14
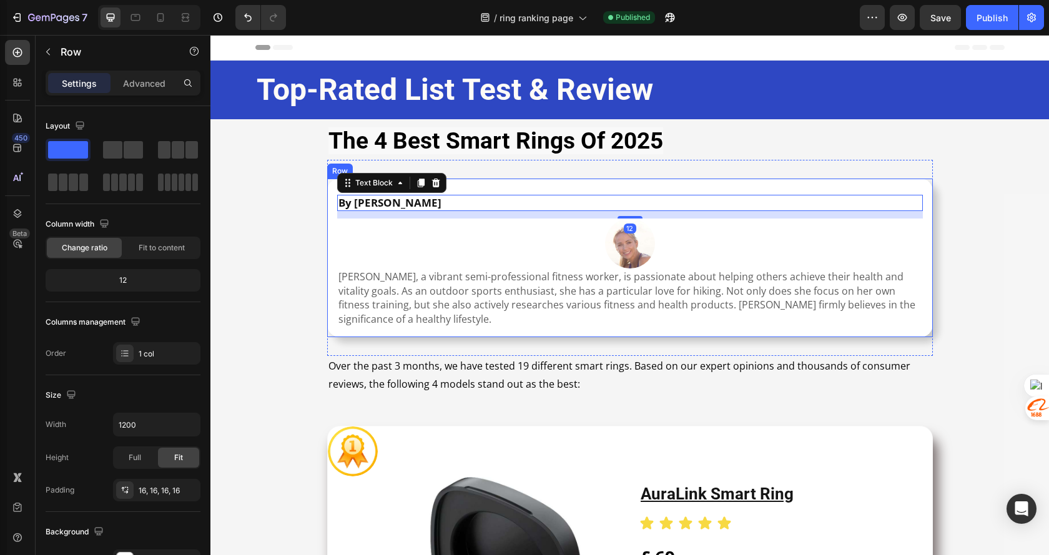
click at [643, 179] on div "By Charlotte Smith Text Block 12 Image Charlotte Smith, a vibrant semi-professi…" at bounding box center [630, 258] width 606 height 159
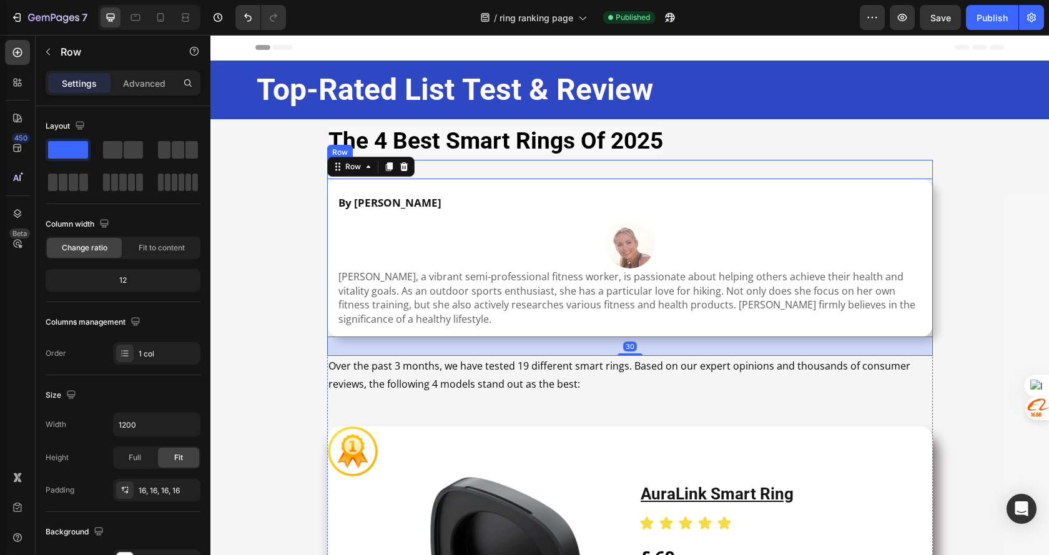
click at [649, 166] on div "By Charlotte Smith Text Block Image Charlotte Smith, a vibrant semi-professiona…" at bounding box center [630, 258] width 606 height 196
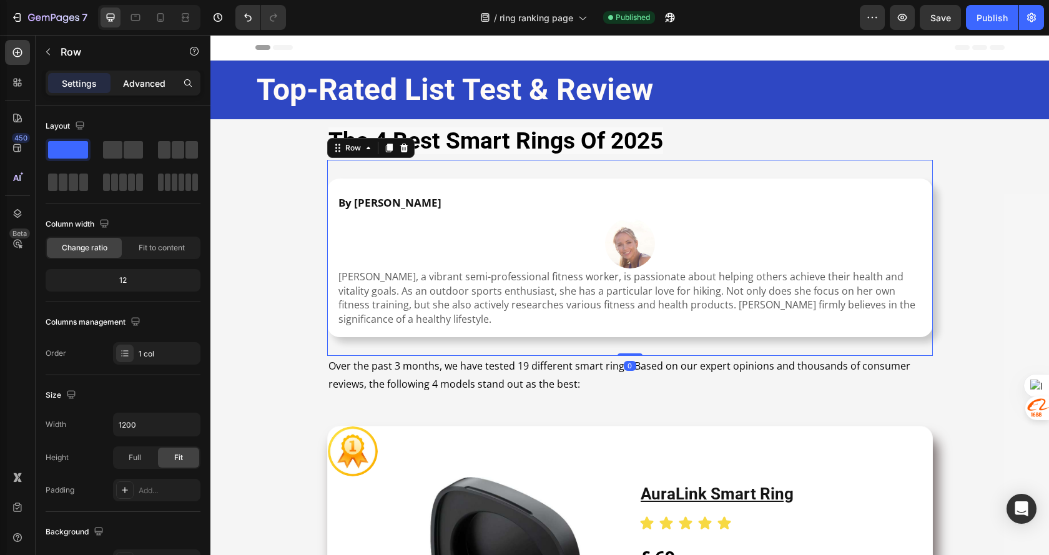
click at [147, 84] on p "Advanced" at bounding box center [144, 83] width 42 height 13
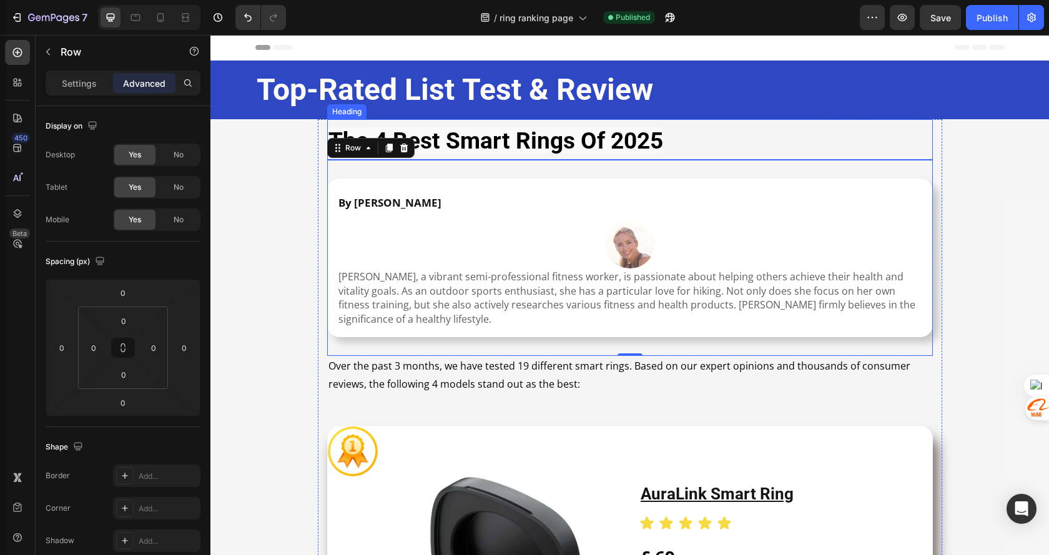
click at [598, 137] on strong "the 4 best smart rings of 2025" at bounding box center [496, 140] width 335 height 27
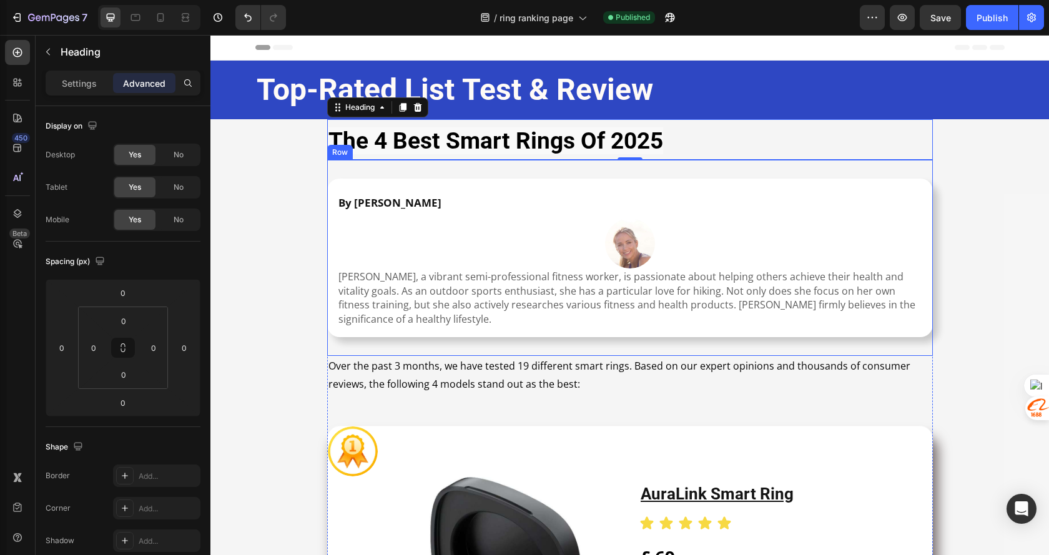
click at [327, 166] on div "By Charlotte Smith Text Block Image Charlotte Smith, a vibrant semi-professiona…" at bounding box center [630, 258] width 606 height 196
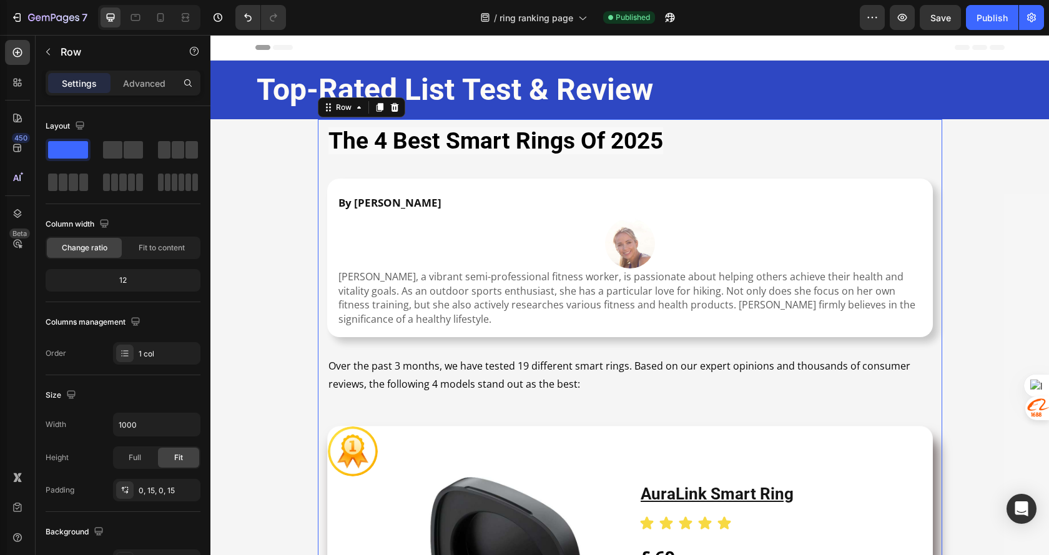
click at [134, 72] on div "Settings Advanced" at bounding box center [123, 83] width 155 height 25
click at [673, 145] on h1 "the 4 best smart rings of 2025" at bounding box center [630, 139] width 606 height 41
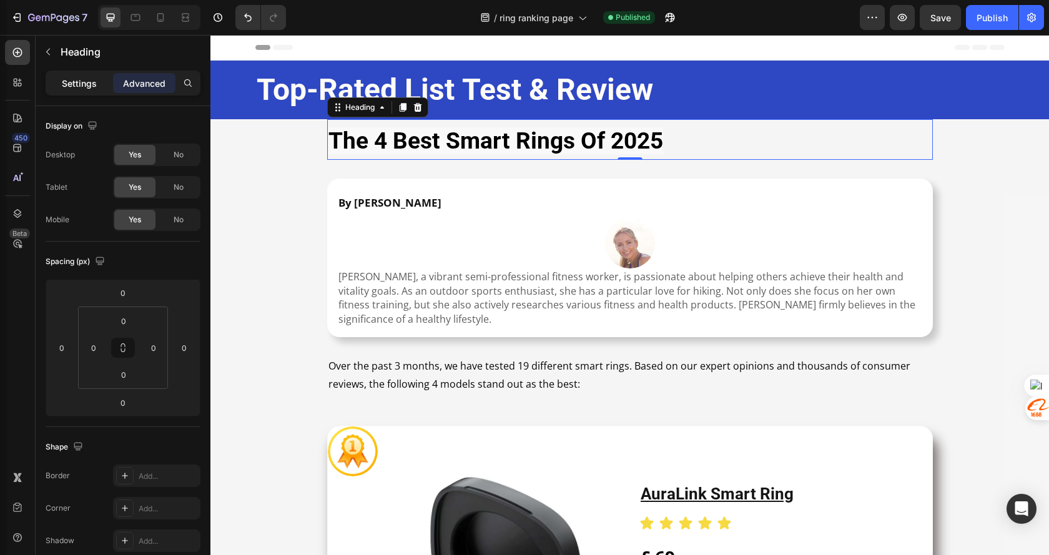
click at [91, 81] on p "Settings" at bounding box center [79, 83] width 35 height 13
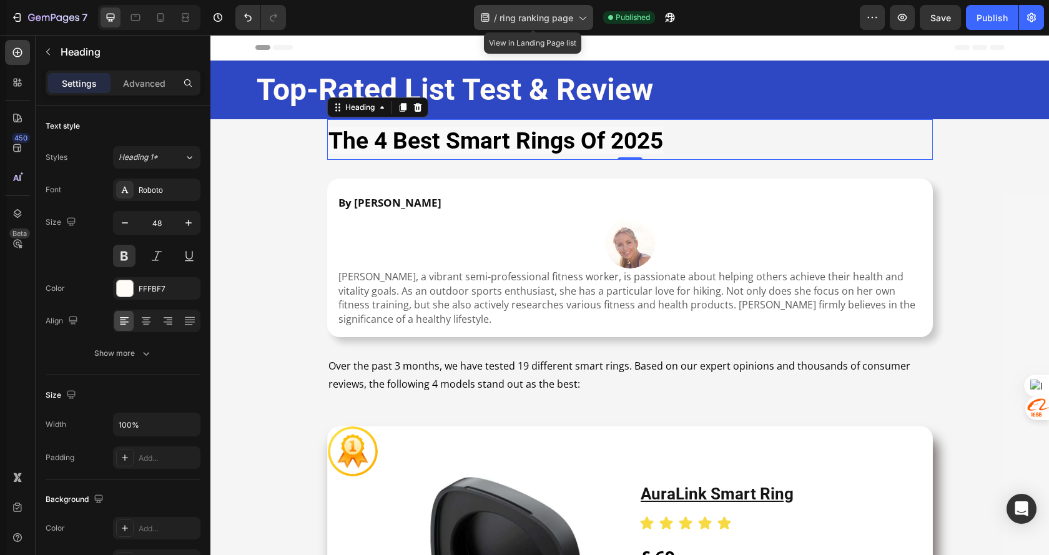
click at [564, 17] on span "ring ranking page" at bounding box center [537, 17] width 74 height 13
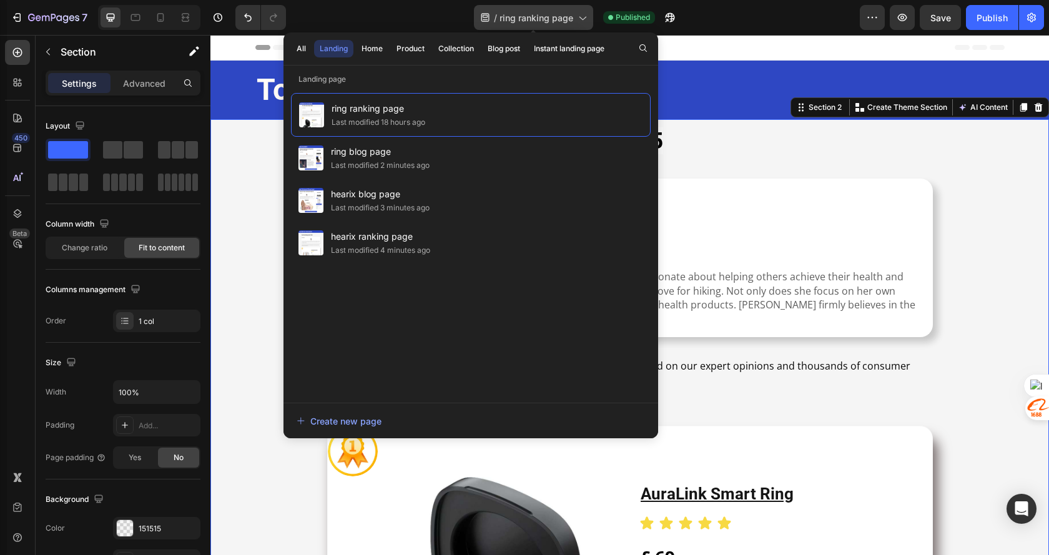
click at [556, 17] on span "ring ranking page" at bounding box center [537, 17] width 74 height 13
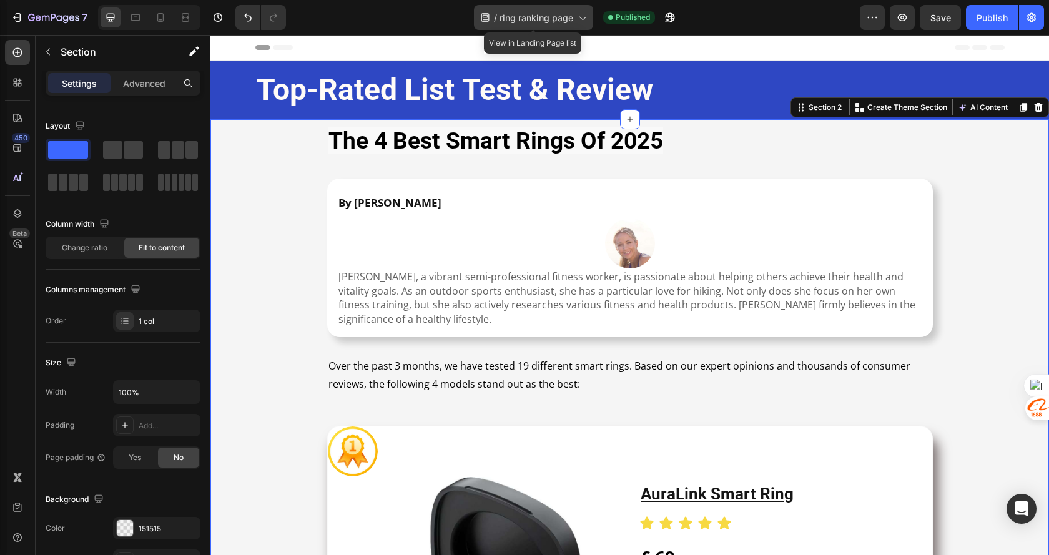
click at [531, 20] on span "ring ranking page" at bounding box center [537, 17] width 74 height 13
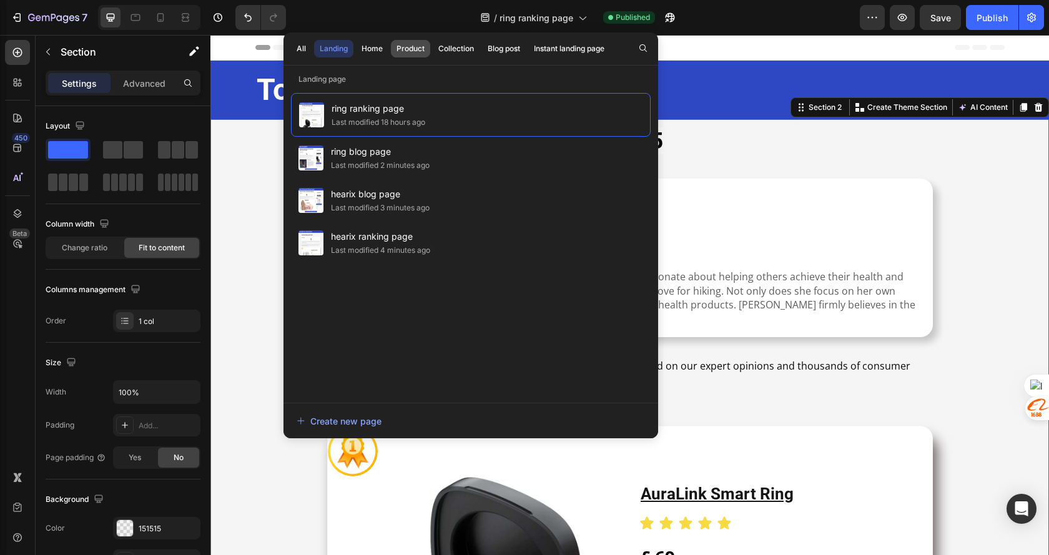
click at [413, 46] on div "Product" at bounding box center [411, 48] width 28 height 11
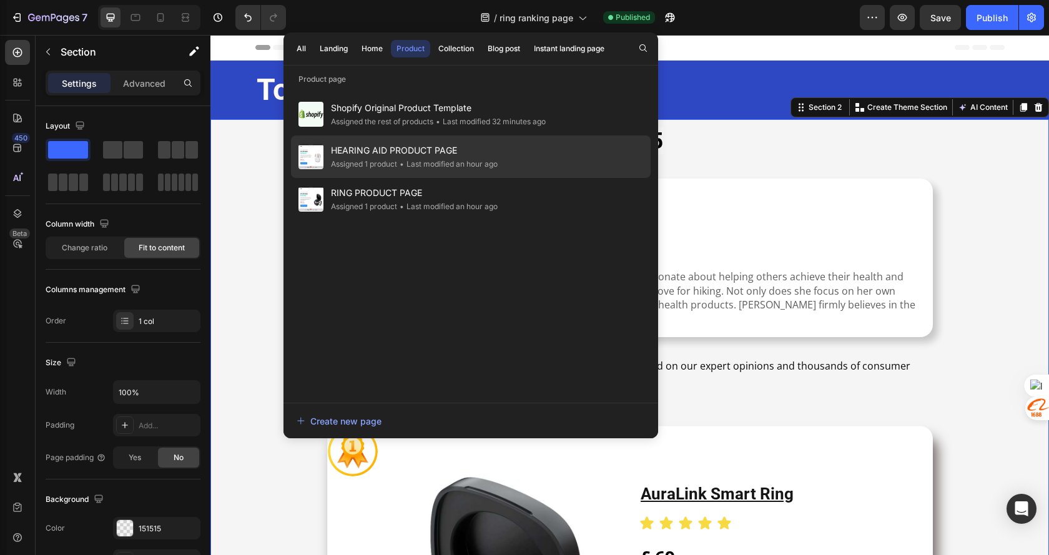
click at [406, 158] on div "• Last modified an hour ago" at bounding box center [447, 164] width 101 height 12
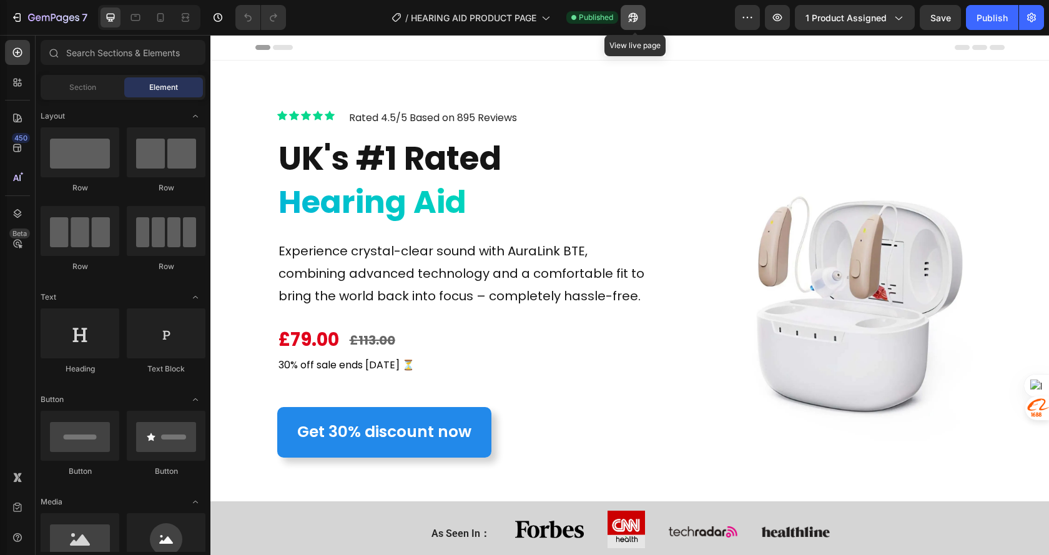
click at [642, 16] on button "button" at bounding box center [633, 17] width 25 height 25
click at [632, 19] on icon "button" at bounding box center [630, 20] width 3 height 3
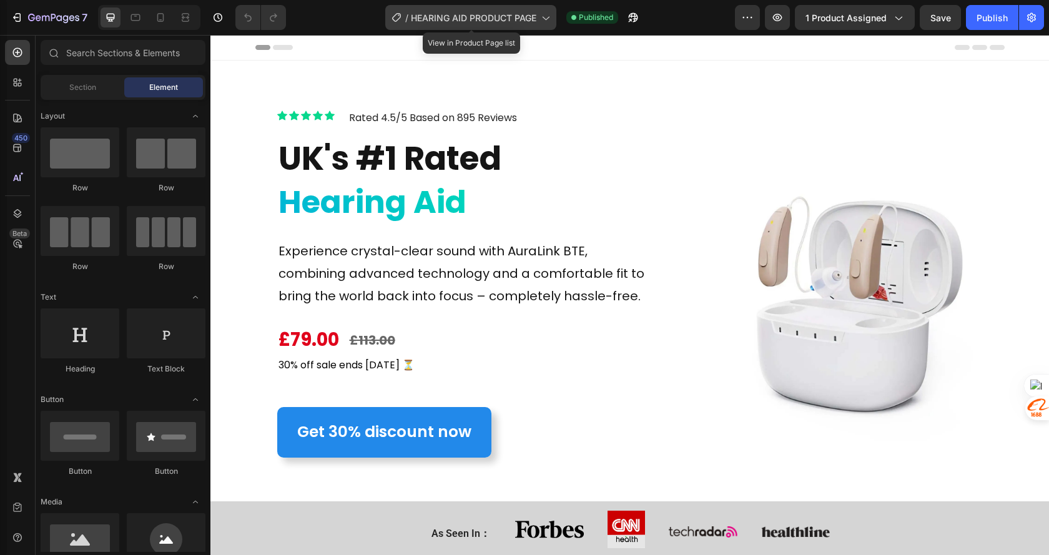
click at [503, 13] on span "HEARING AID PRODUCT PAGE" at bounding box center [474, 17] width 126 height 13
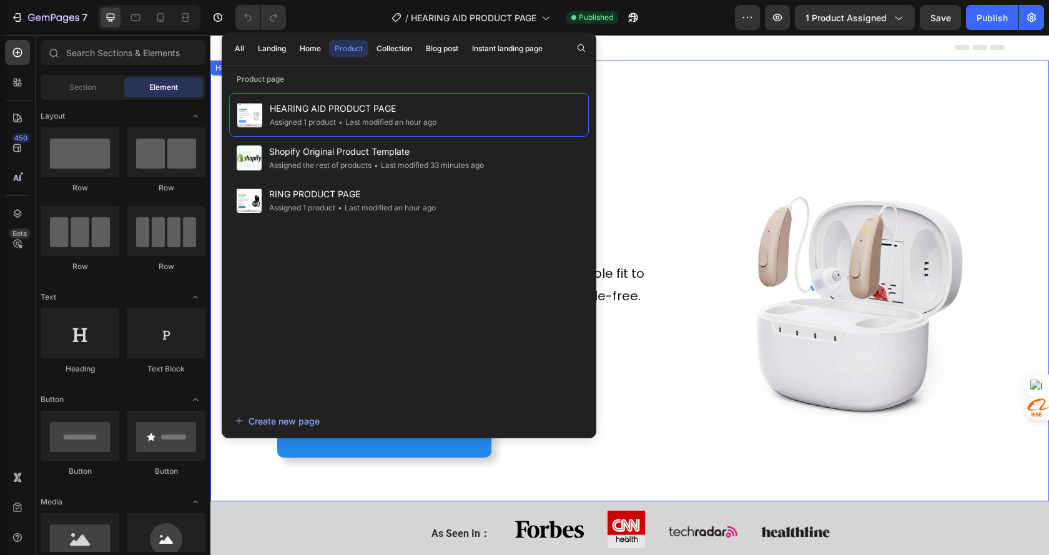
click at [753, 79] on div "Icon Icon Icon Icon Icon Icon List Icon Icon Icon Icon Icon Icon List Rated 4.5…" at bounding box center [629, 281] width 839 height 441
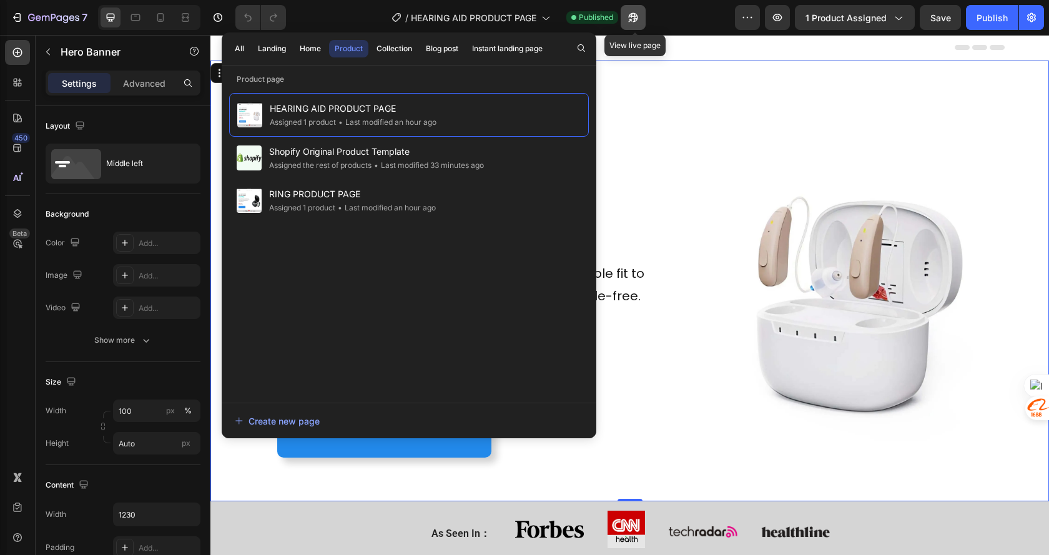
click at [640, 13] on icon "button" at bounding box center [633, 17] width 12 height 12
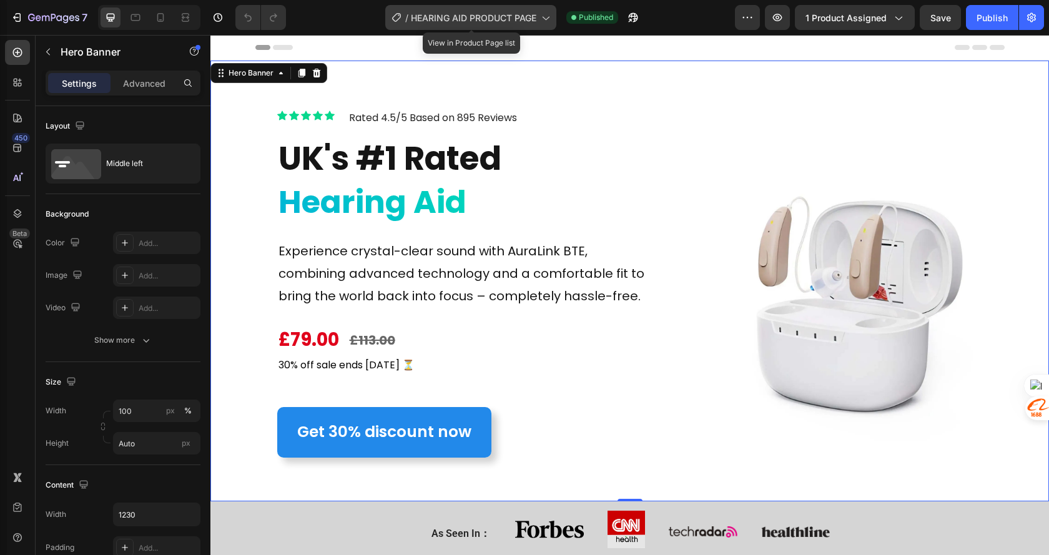
click at [503, 17] on span "HEARING AID PRODUCT PAGE" at bounding box center [474, 17] width 126 height 13
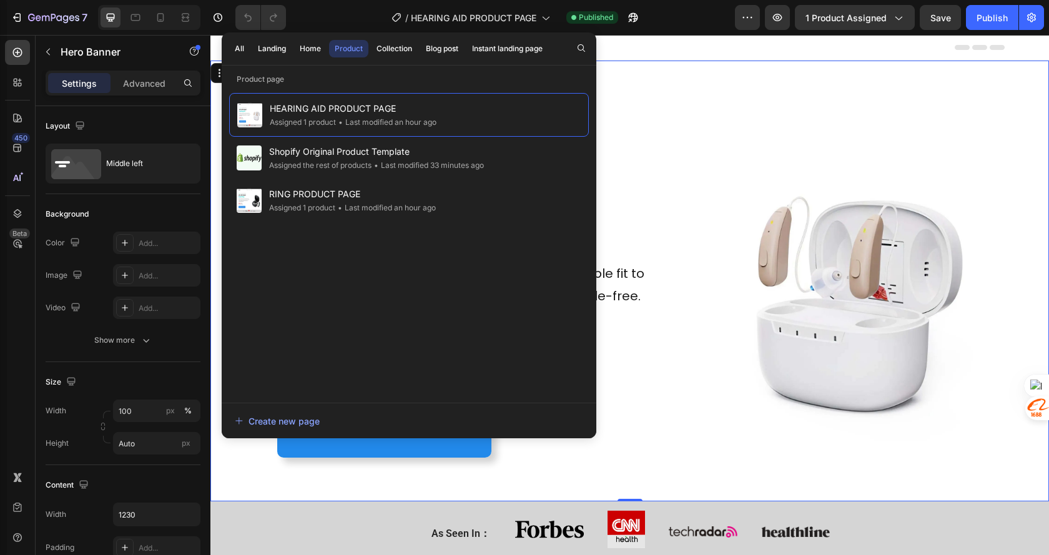
click at [716, 42] on div "Header" at bounding box center [630, 47] width 750 height 25
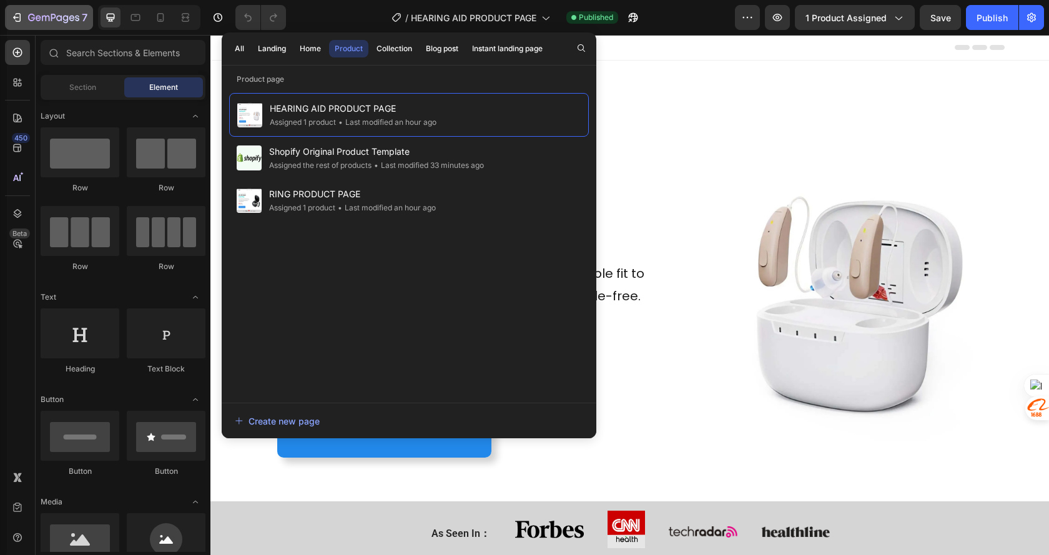
click at [43, 13] on icon "button" at bounding box center [53, 18] width 51 height 11
